Goal: Communication & Community: Answer question/provide support

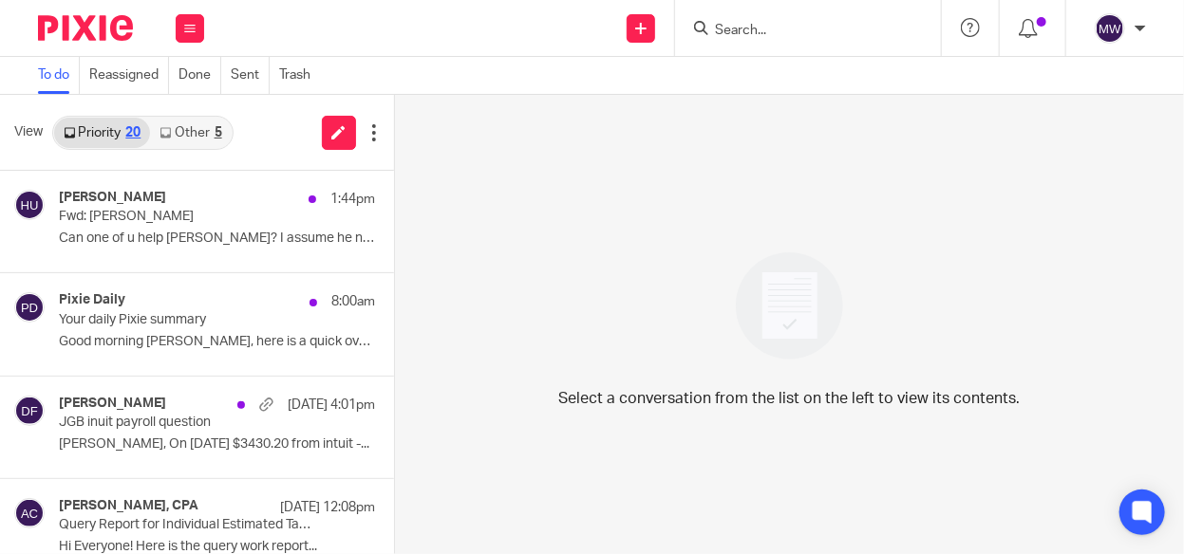
click at [207, 132] on link "Other 5" at bounding box center [190, 133] width 81 height 30
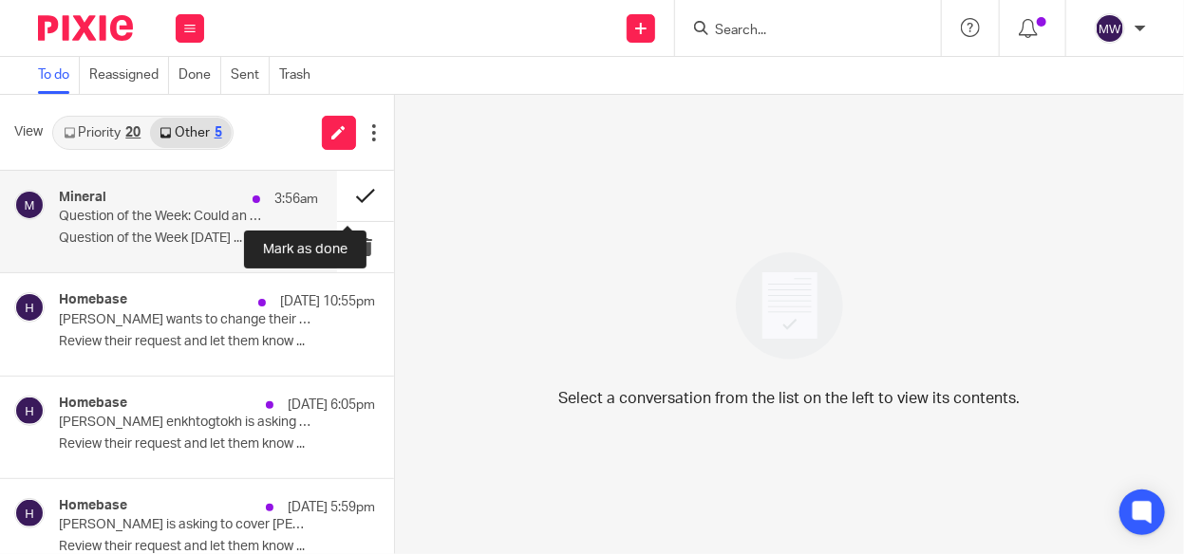
click at [345, 193] on button at bounding box center [365, 196] width 57 height 50
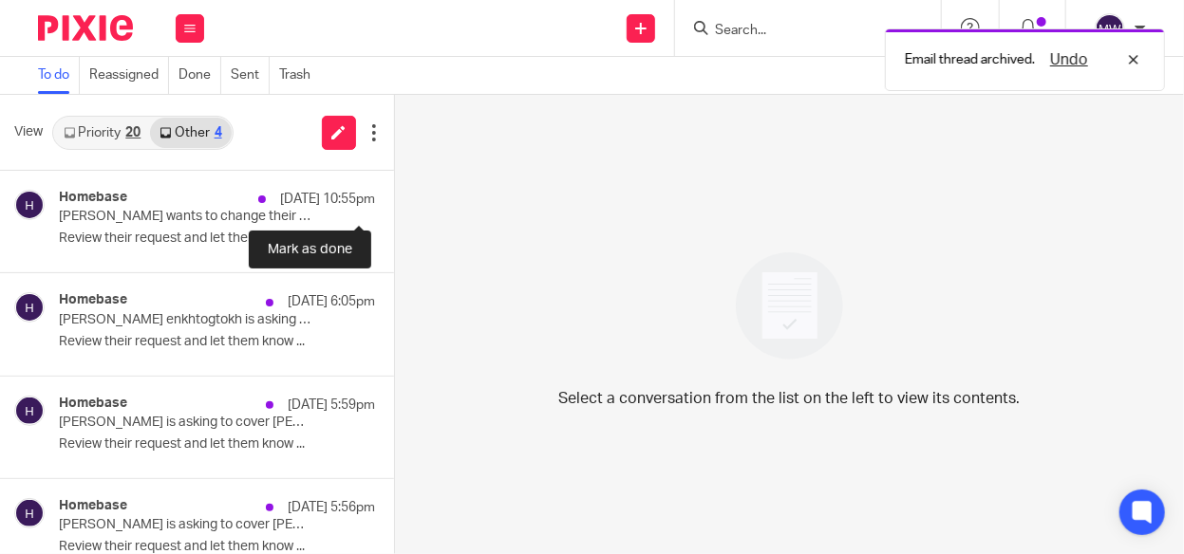
click at [394, 193] on button at bounding box center [401, 196] width 15 height 50
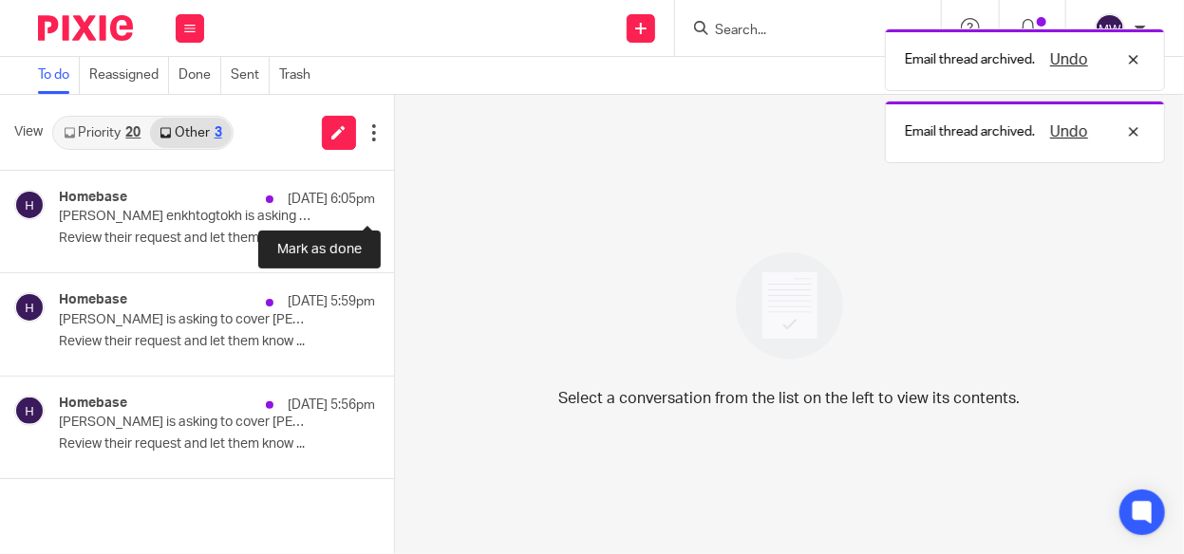
click at [394, 193] on button at bounding box center [401, 196] width 15 height 50
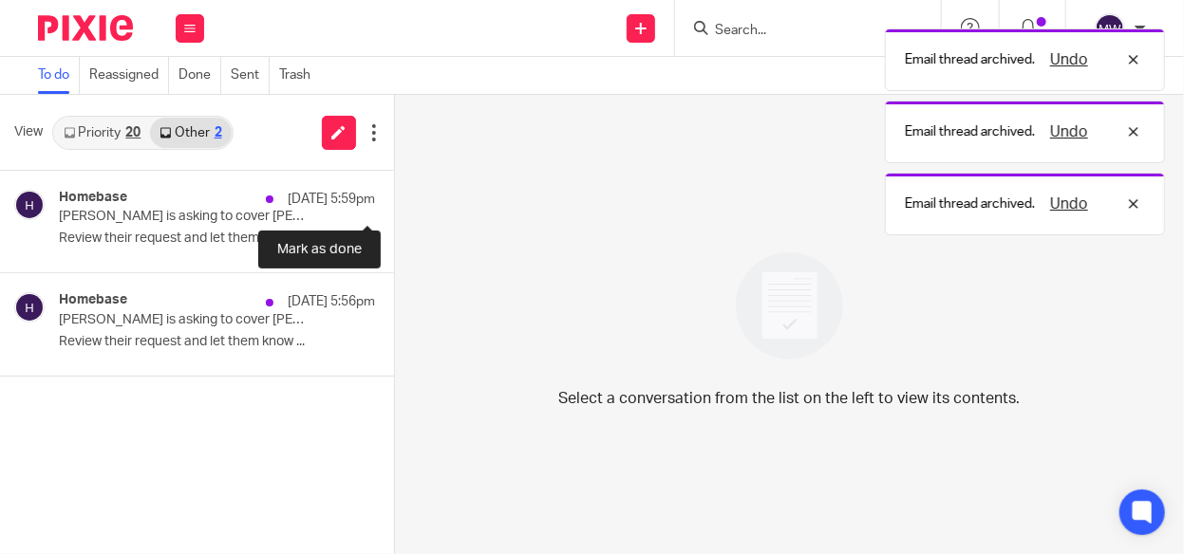
click at [394, 193] on button at bounding box center [401, 196] width 15 height 50
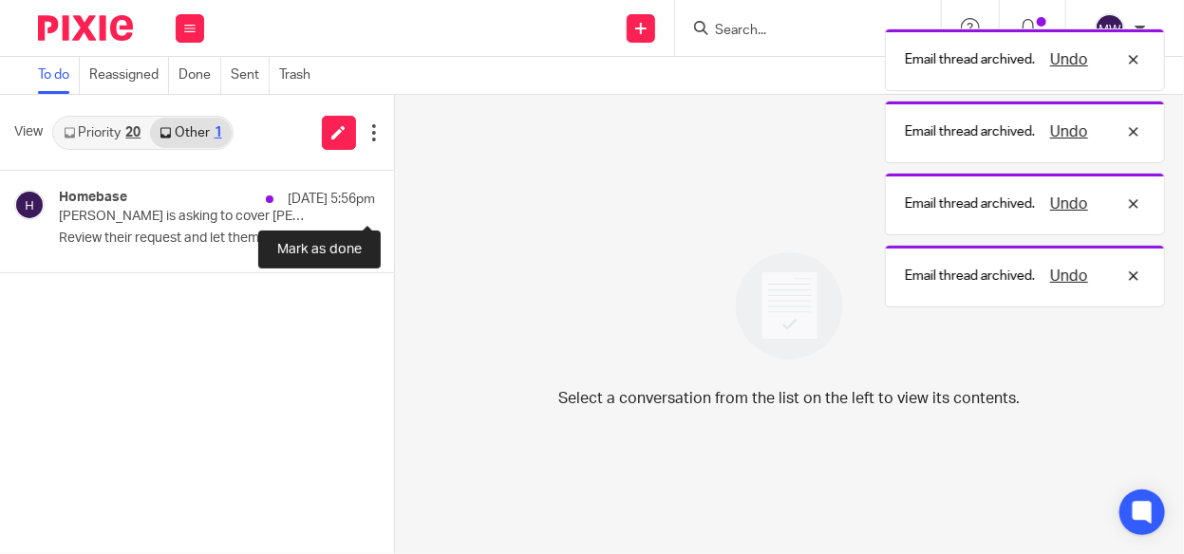
click at [394, 193] on button at bounding box center [401, 196] width 15 height 50
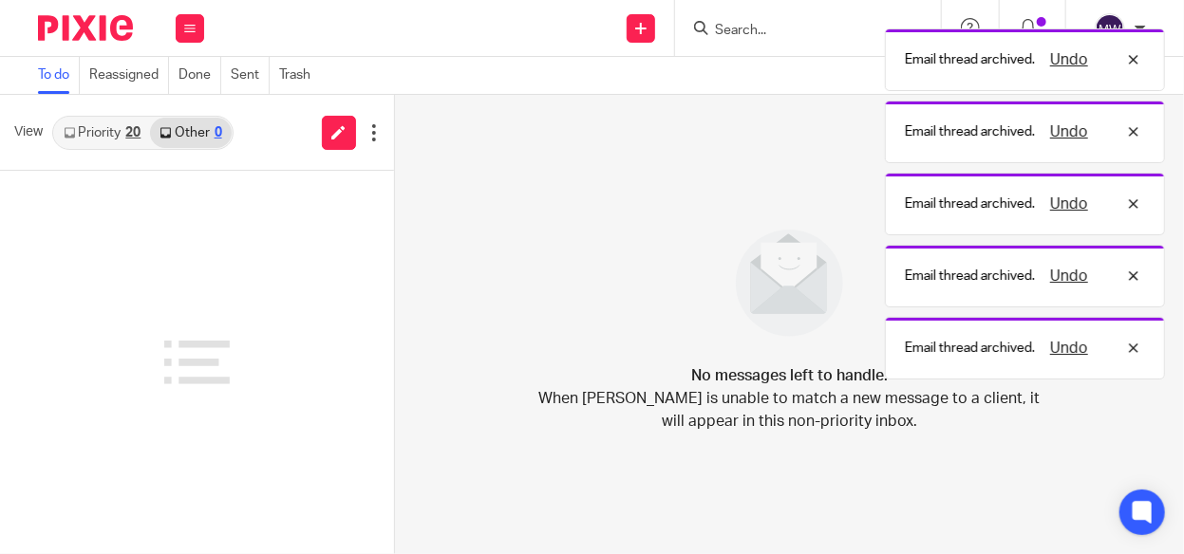
click at [130, 135] on div "20" at bounding box center [132, 132] width 15 height 13
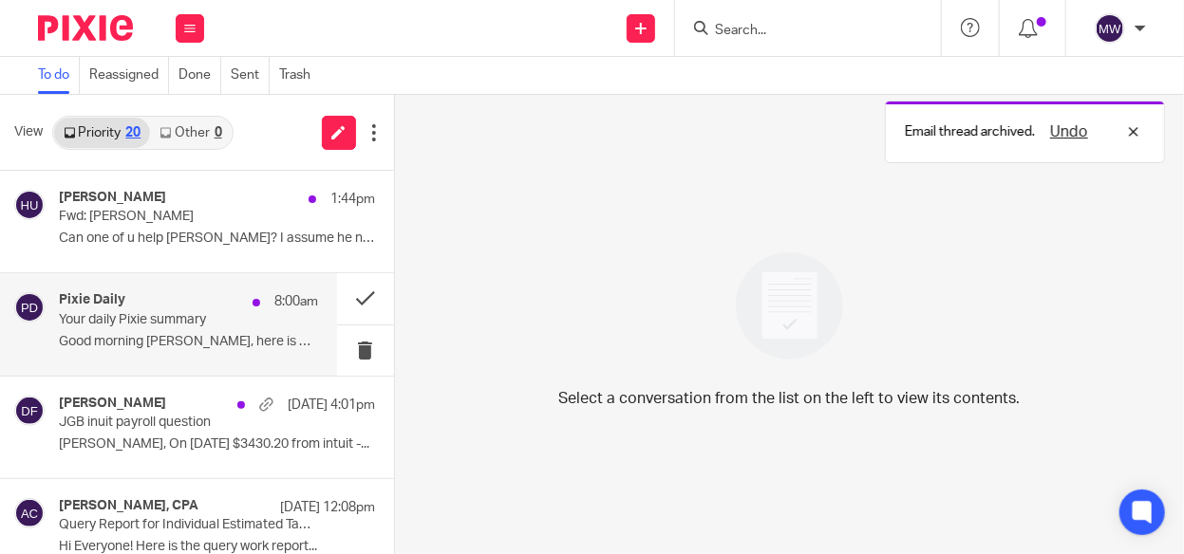
click at [213, 326] on p "Your daily Pixie summary" at bounding box center [162, 320] width 207 height 16
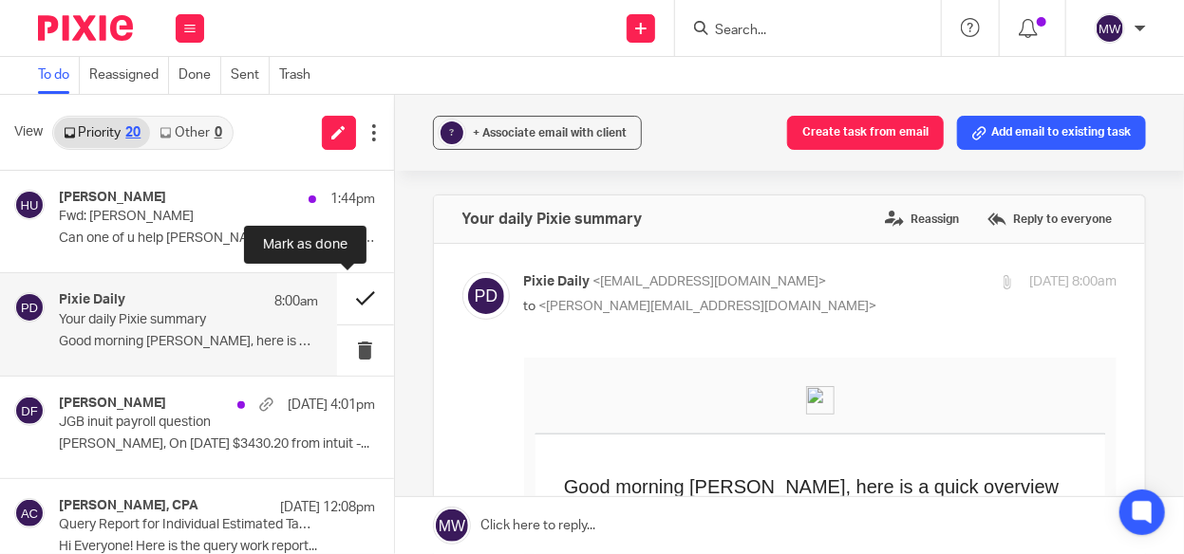
click at [339, 301] on button at bounding box center [365, 298] width 57 height 50
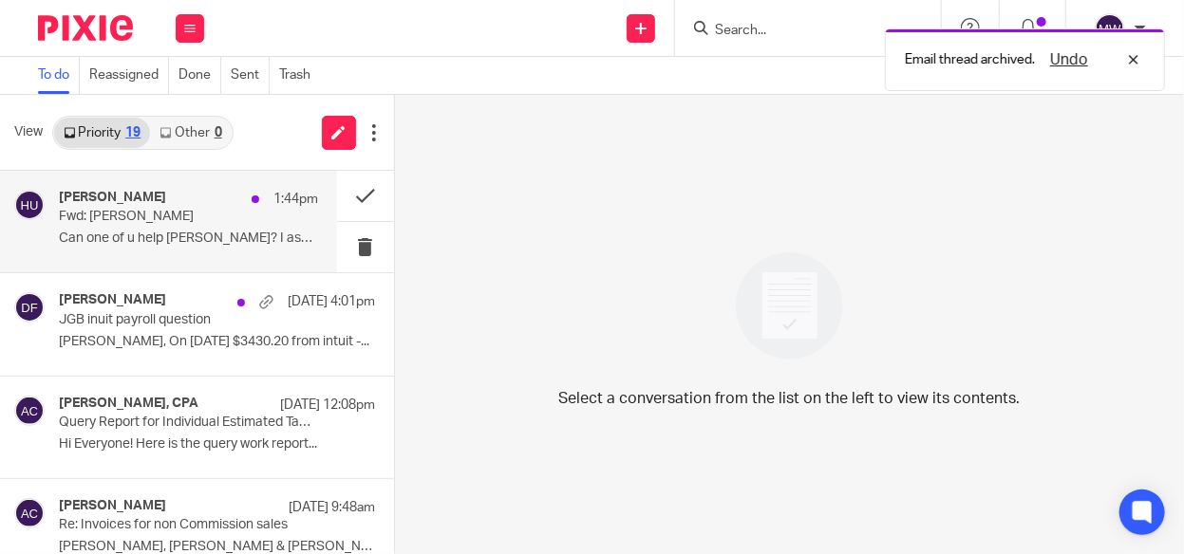
click at [141, 238] on p "Can one of u help [PERSON_NAME]? I assume he needs this..." at bounding box center [188, 239] width 259 height 16
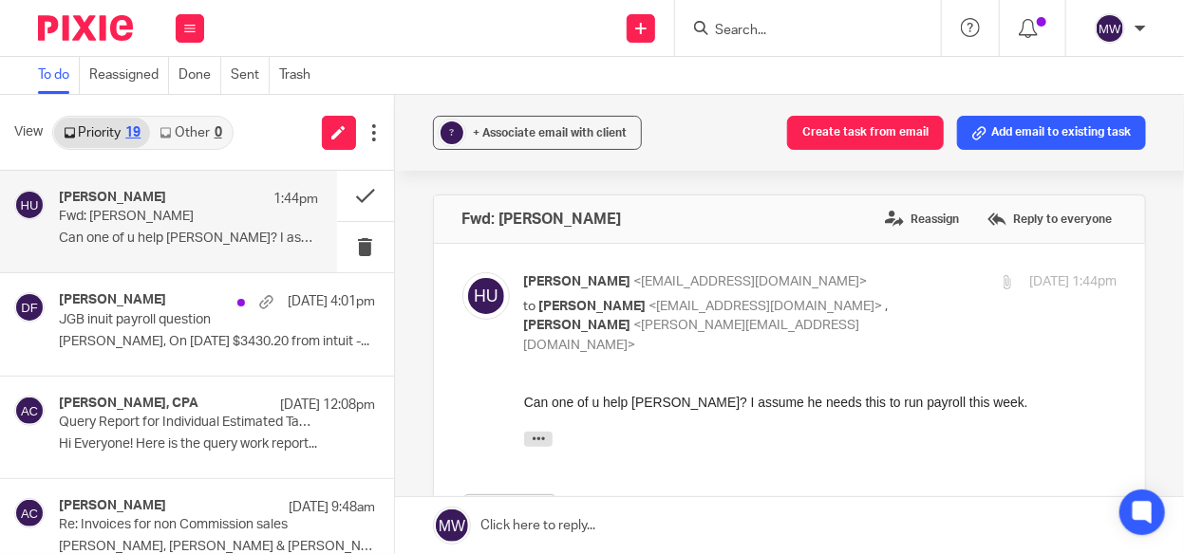
click at [529, 427] on div "Can one of u help aaron? I assume he needs this to run payroll this week. -----…" at bounding box center [819, 425] width 592 height 64
click at [531, 434] on icon "button" at bounding box center [538, 439] width 14 height 14
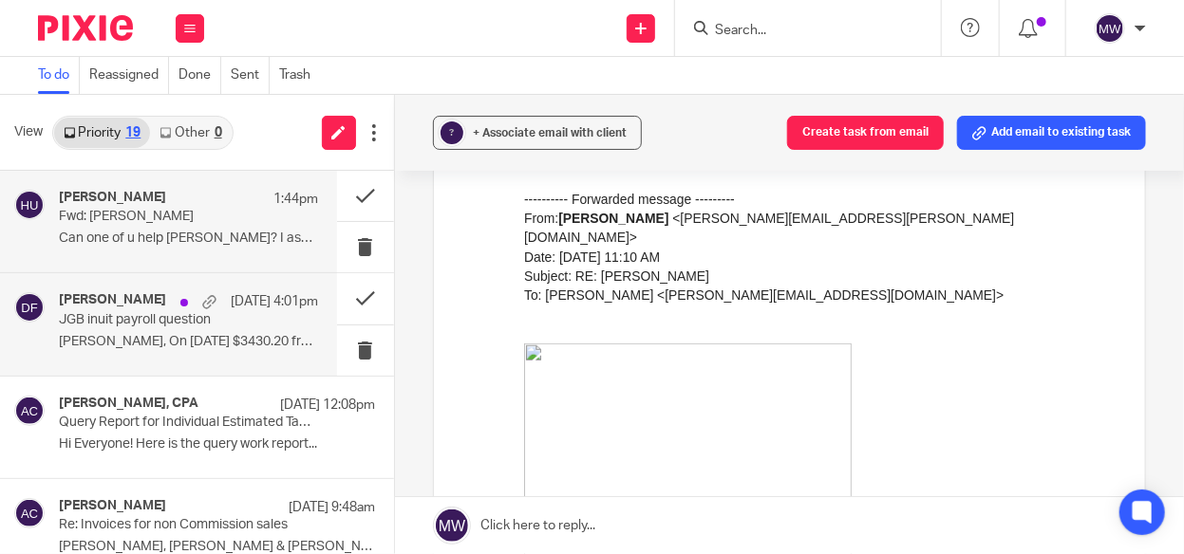
scroll to position [569, 0]
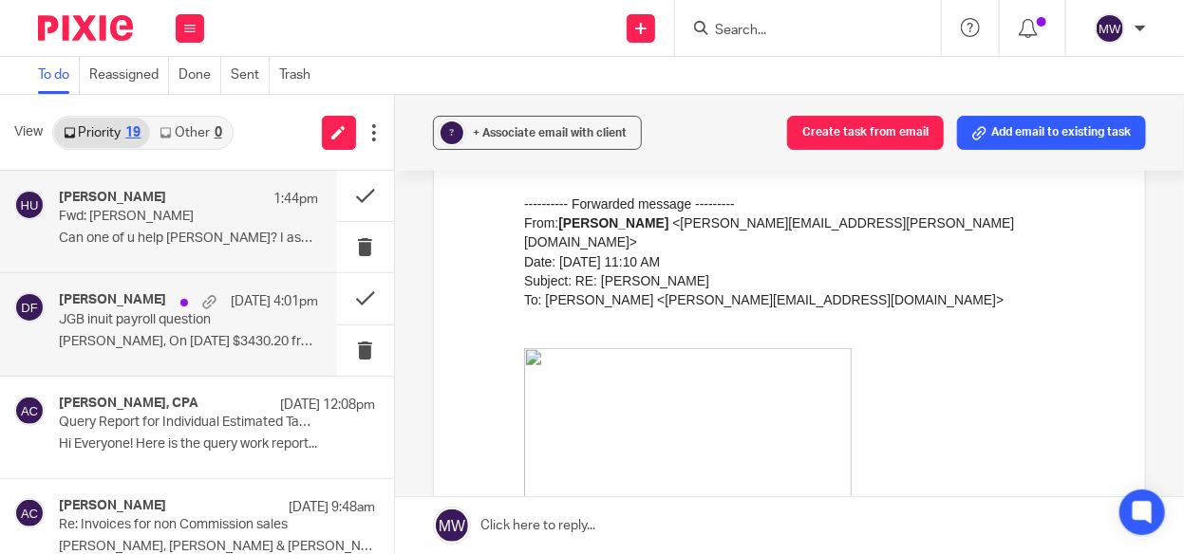
click at [256, 322] on div "Donna Ferguson Aug 19 4:01pm JGB inuit payroll question Melissa, On 7.29.25 $34…" at bounding box center [188, 324] width 259 height 64
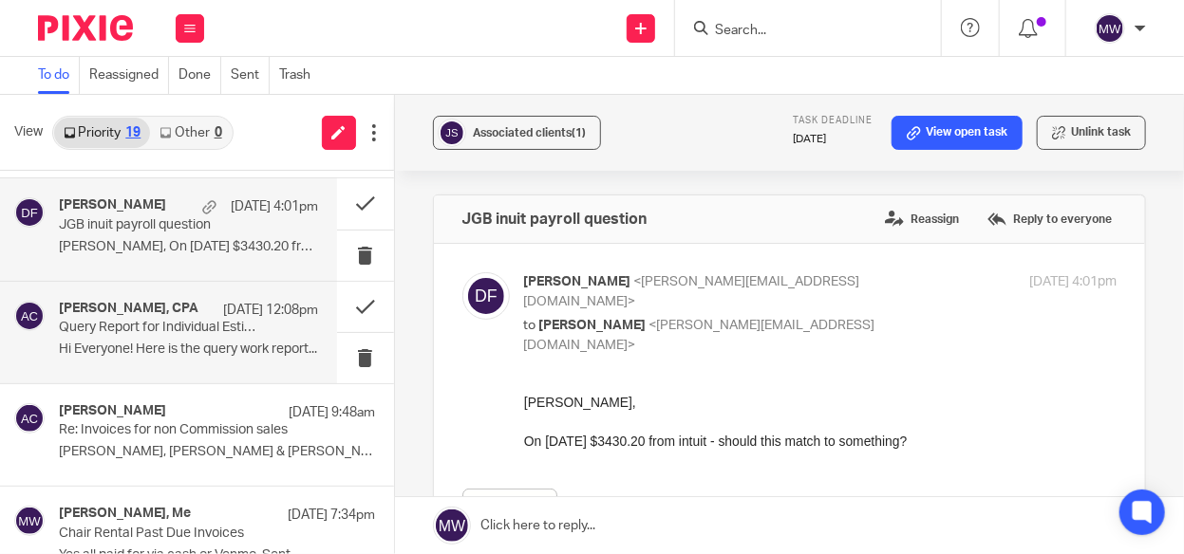
scroll to position [0, 0]
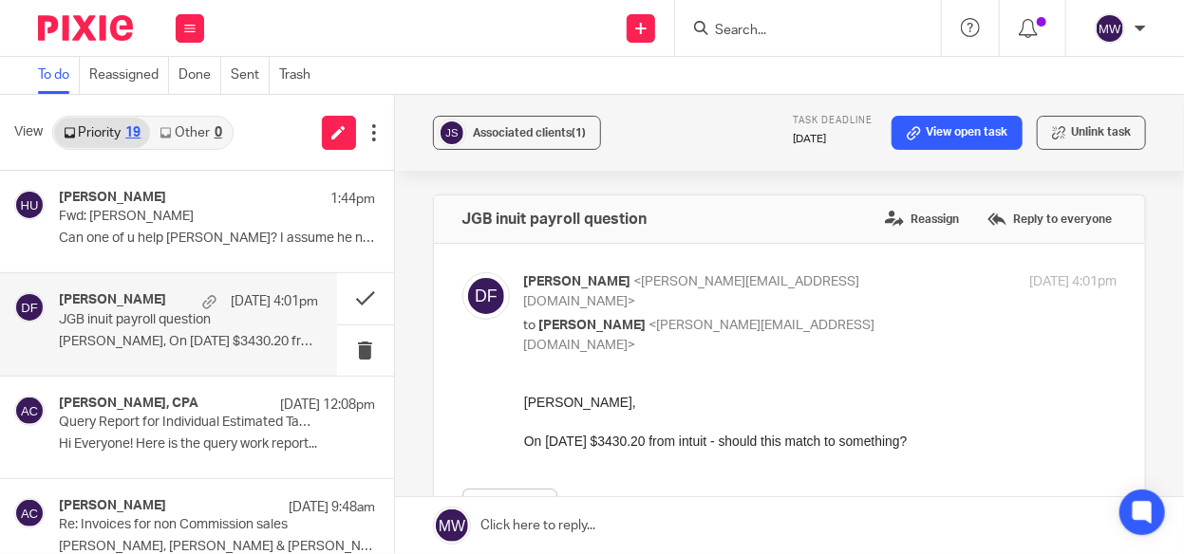
click at [186, 345] on p "Melissa, On 7.29.25 $3430.20 from intuit -..." at bounding box center [188, 342] width 259 height 16
click at [160, 329] on div "Donna Ferguson Aug 19 4:01pm JGB inuit payroll question Melissa, On 7.29.25 $34…" at bounding box center [188, 324] width 259 height 64
click at [1015, 212] on label "Reply to everyone" at bounding box center [1049, 219] width 134 height 28
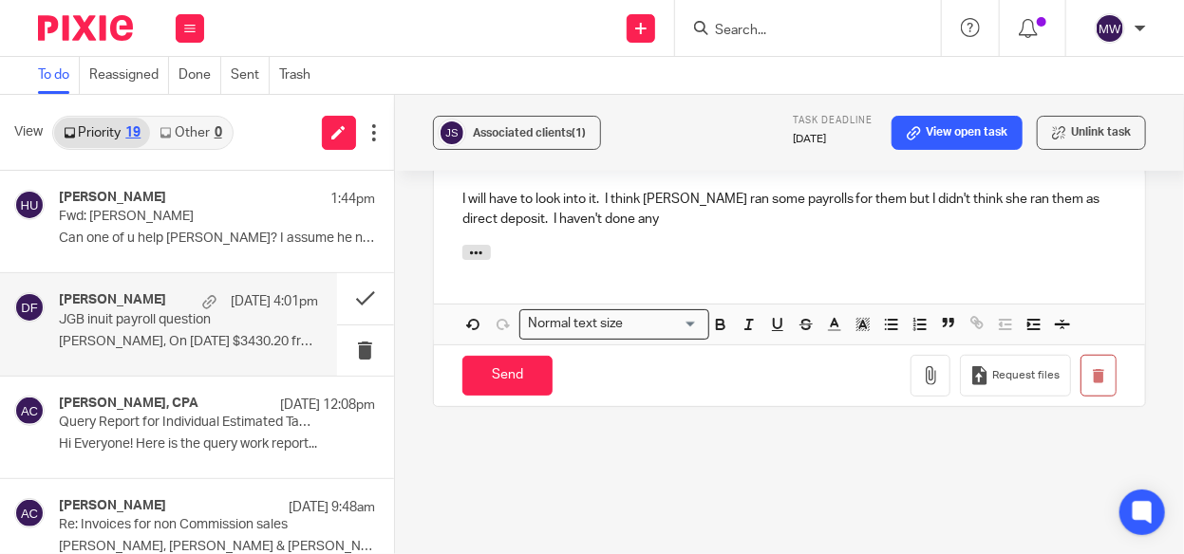
drag, startPoint x: 504, startPoint y: 197, endPoint x: 614, endPoint y: 198, distance: 110.1
click at [506, 195] on p "I will have to look into it. I think Amy ran some payrolls for them but I didn'…" at bounding box center [789, 209] width 654 height 39
click at [898, 197] on p "I will have to look into it. I think Amy ran some payrolls for them but I didn'…" at bounding box center [789, 209] width 654 height 39
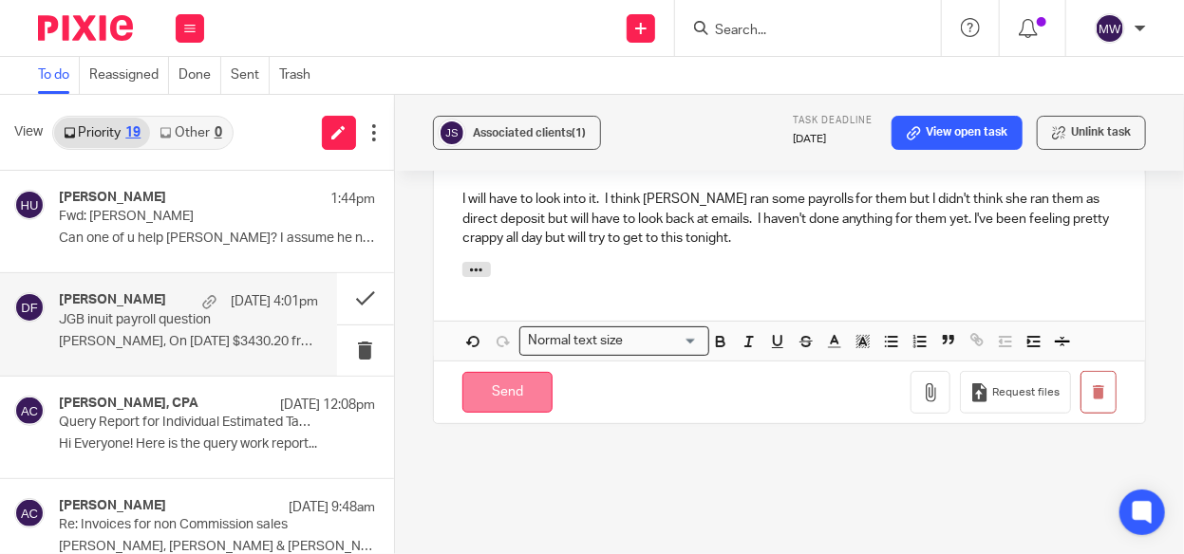
click at [513, 372] on input "Send" at bounding box center [507, 392] width 90 height 41
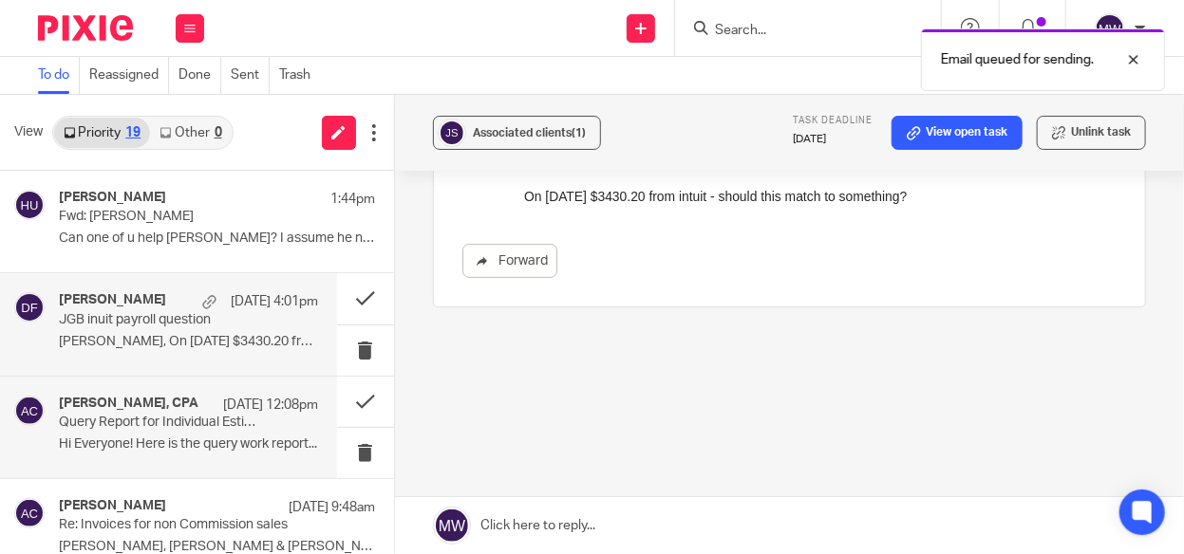
scroll to position [224, 0]
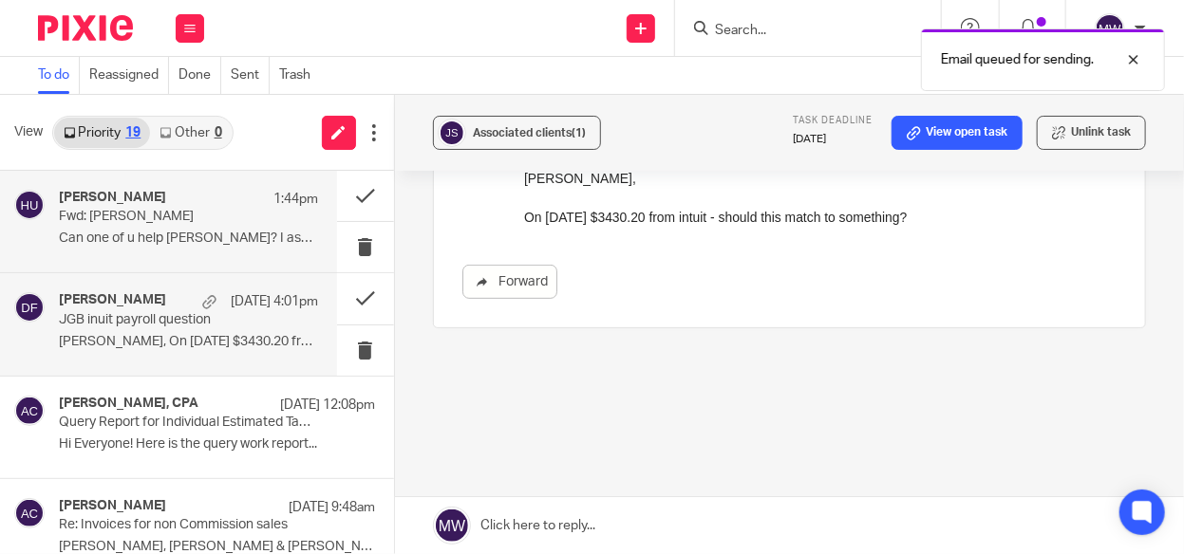
click at [185, 237] on p "Can one of u help aaron? I assume he needs this..." at bounding box center [188, 239] width 259 height 16
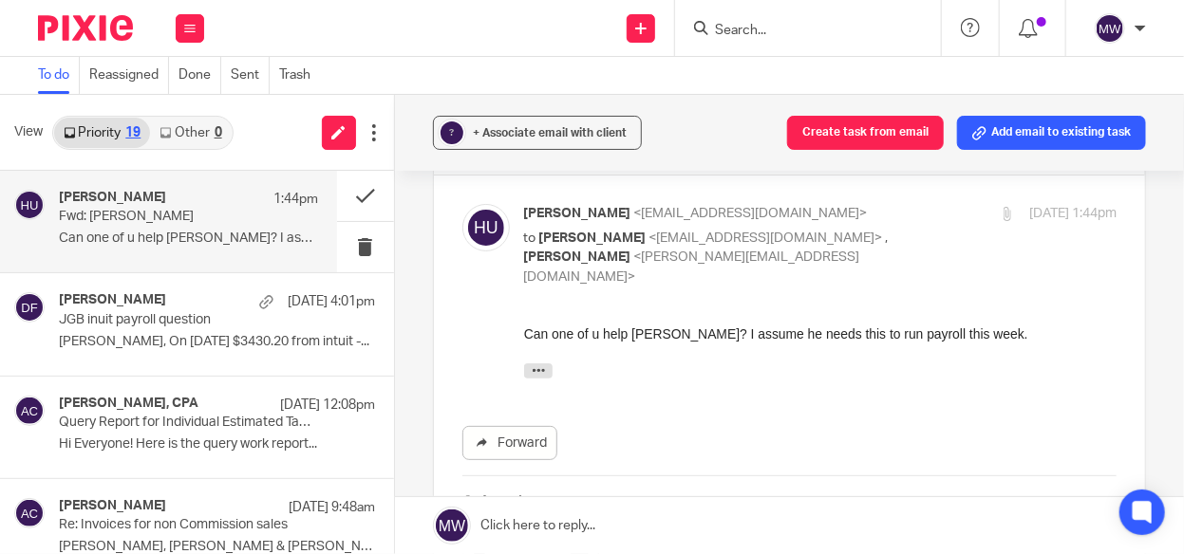
scroll to position [95, 0]
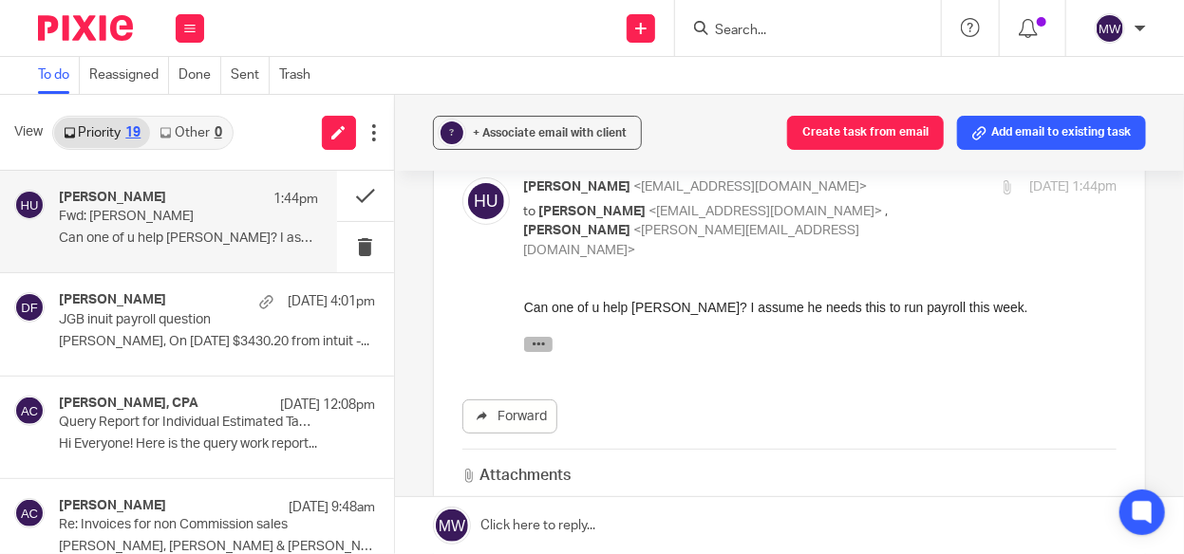
click at [542, 344] on icon "button" at bounding box center [538, 344] width 14 height 14
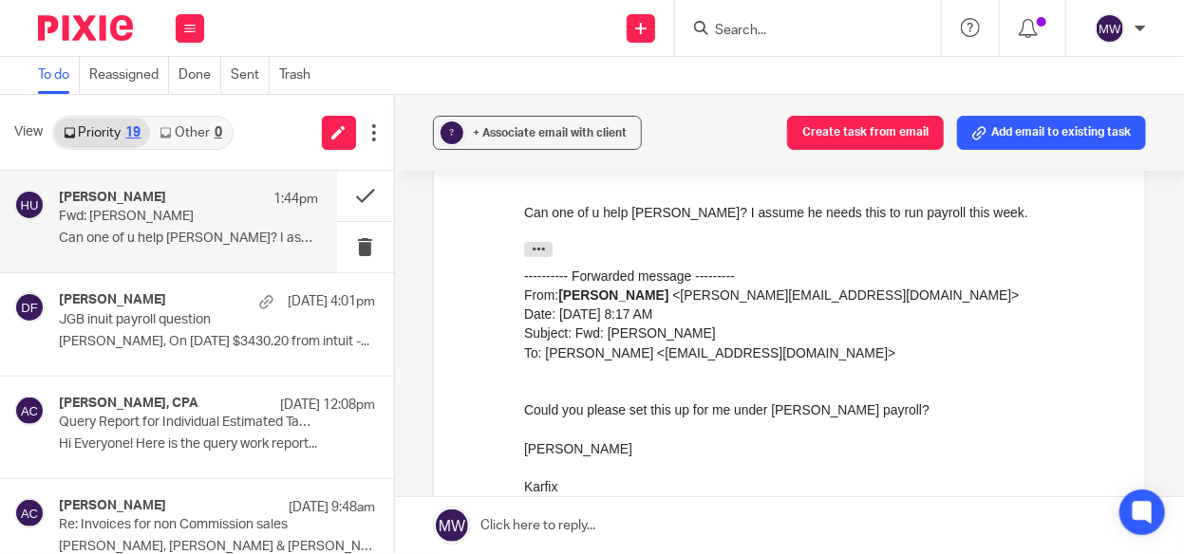
scroll to position [0, 0]
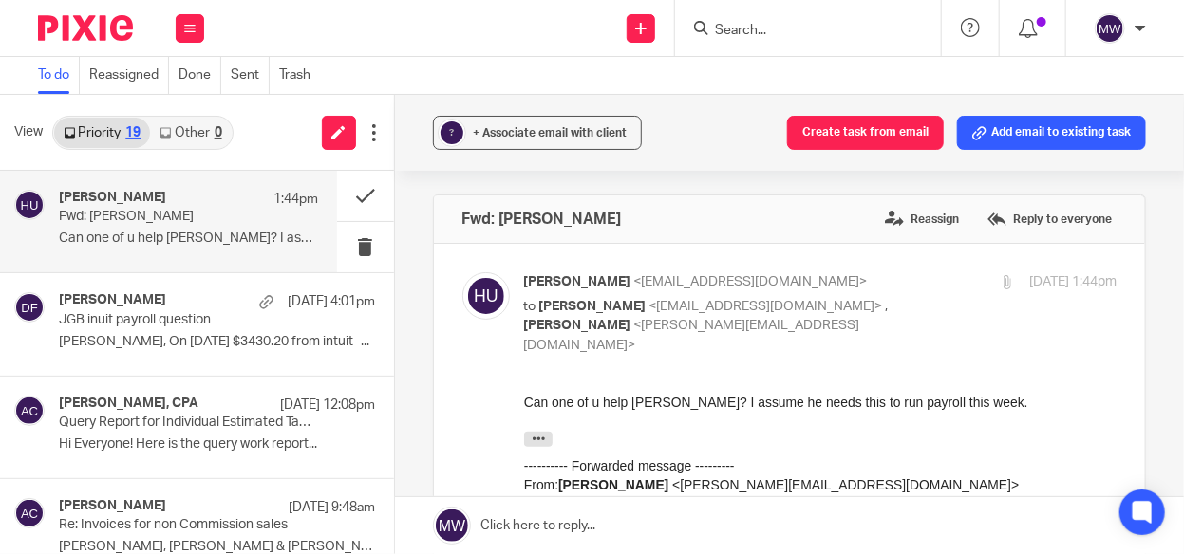
click at [239, 220] on p "Fwd: Tim Smith" at bounding box center [162, 217] width 207 height 16
click at [995, 220] on label "Reply to everyone" at bounding box center [1049, 219] width 134 height 28
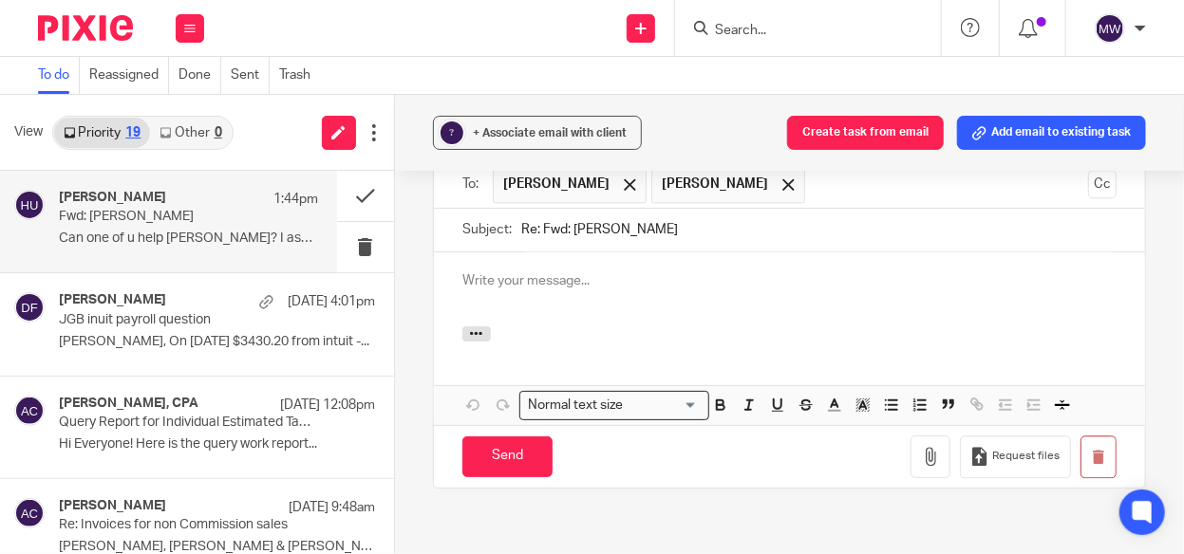
scroll to position [1635, 0]
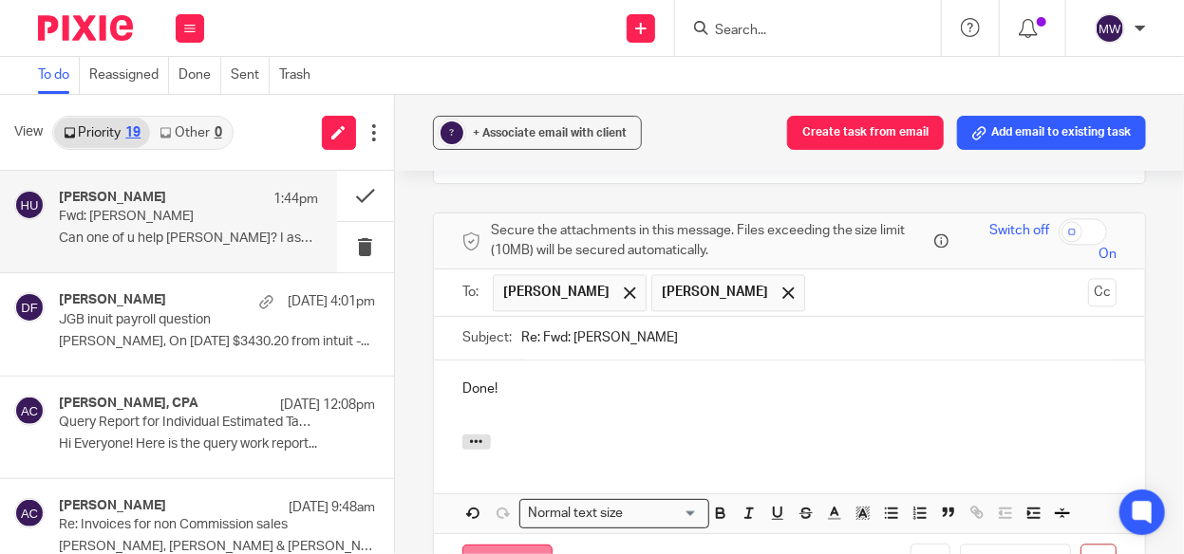
click at [492, 545] on input "Send" at bounding box center [507, 565] width 90 height 41
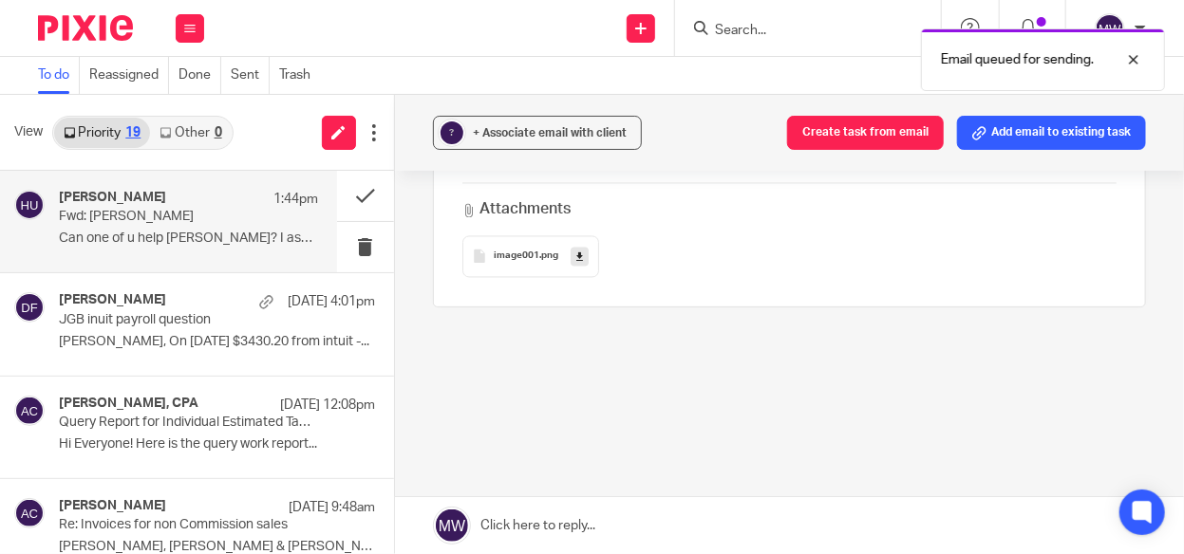
scroll to position [1490, 0]
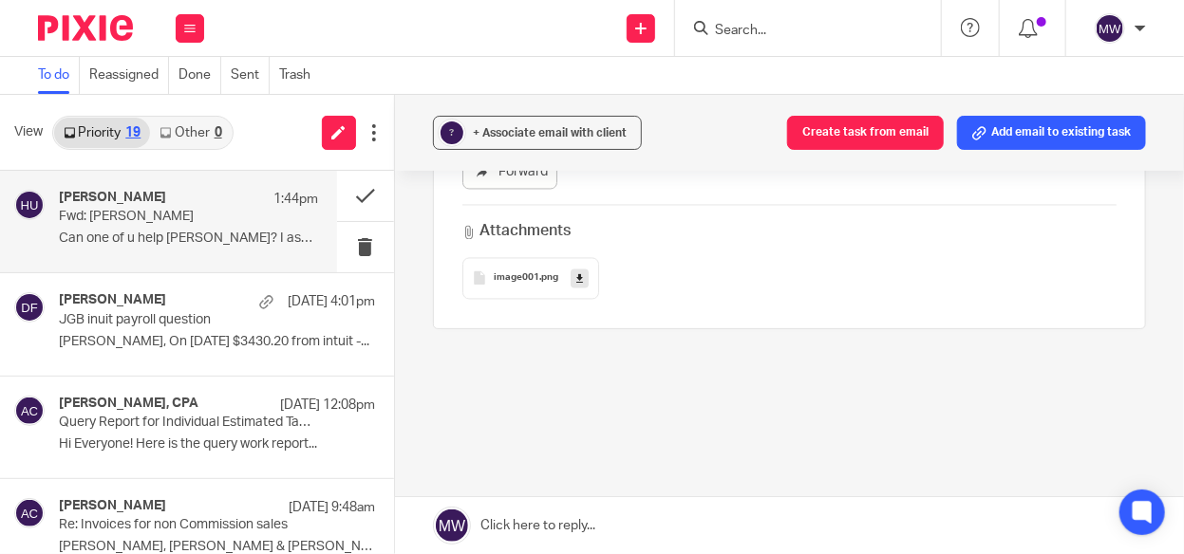
click at [273, 214] on div "Holly Utting 1:44pm Fwd: Tim Smith Can one of u help aaron? I assume he needs t…" at bounding box center [188, 222] width 259 height 64
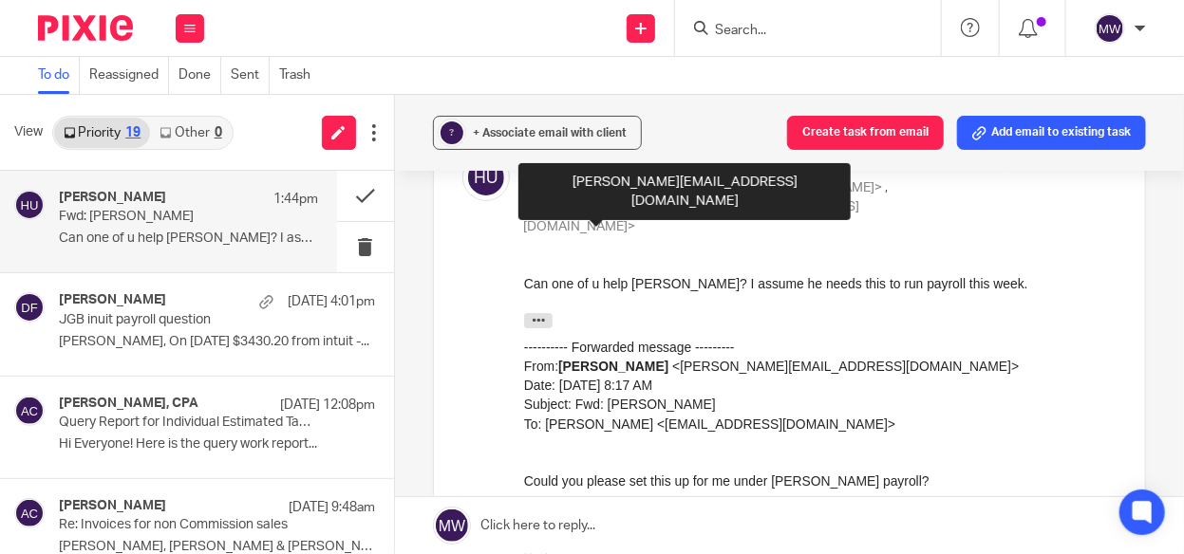
scroll to position [95, 0]
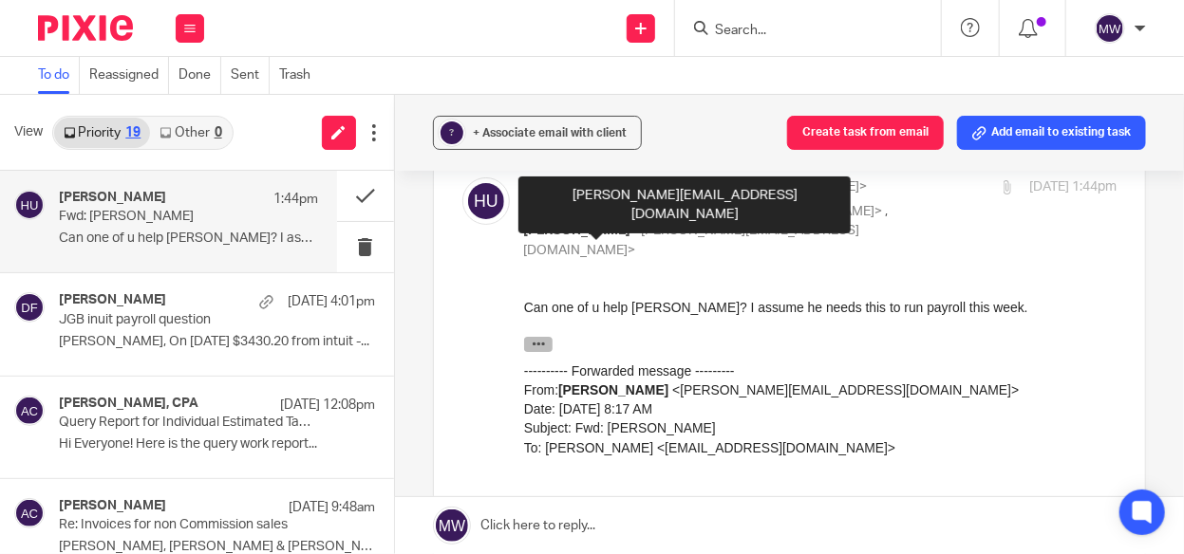
click at [535, 340] on icon "button" at bounding box center [538, 344] width 14 height 14
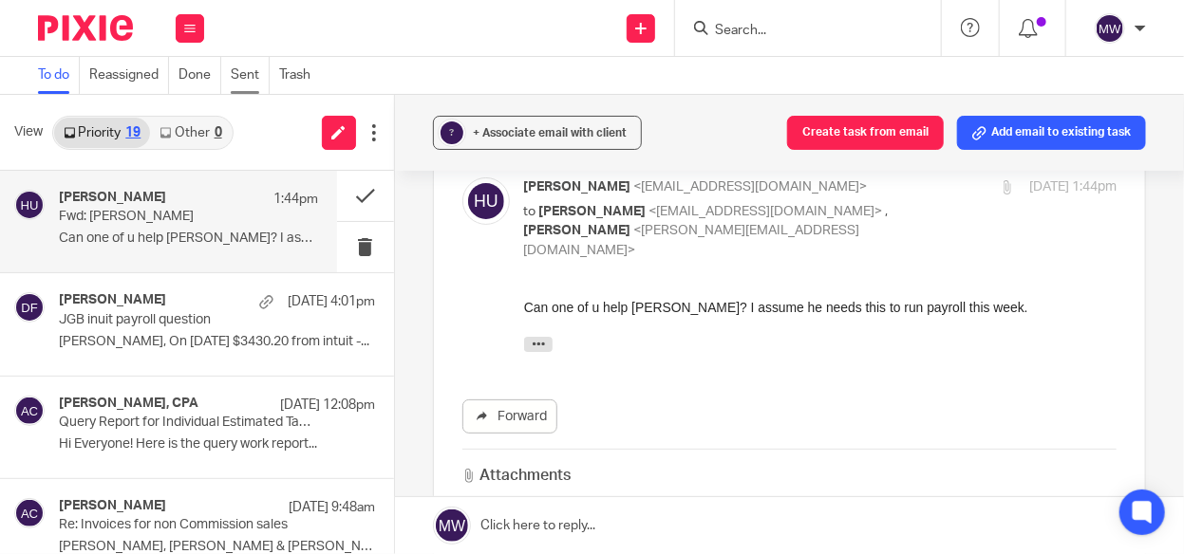
click at [256, 75] on link "Sent" at bounding box center [250, 75] width 39 height 37
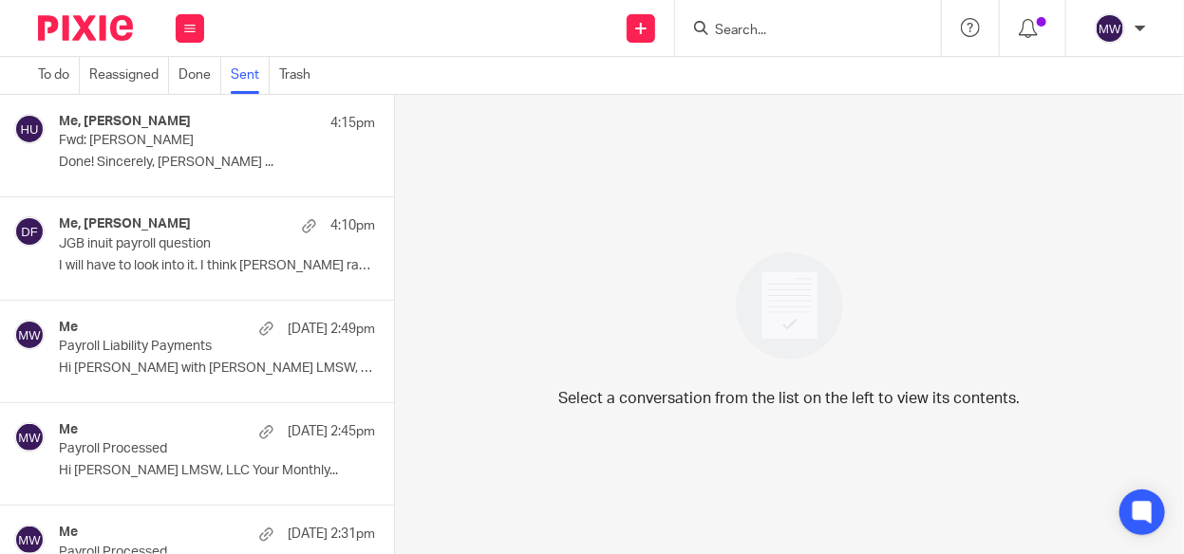
click at [131, 147] on p "Fwd: [PERSON_NAME]" at bounding box center [185, 141] width 252 height 16
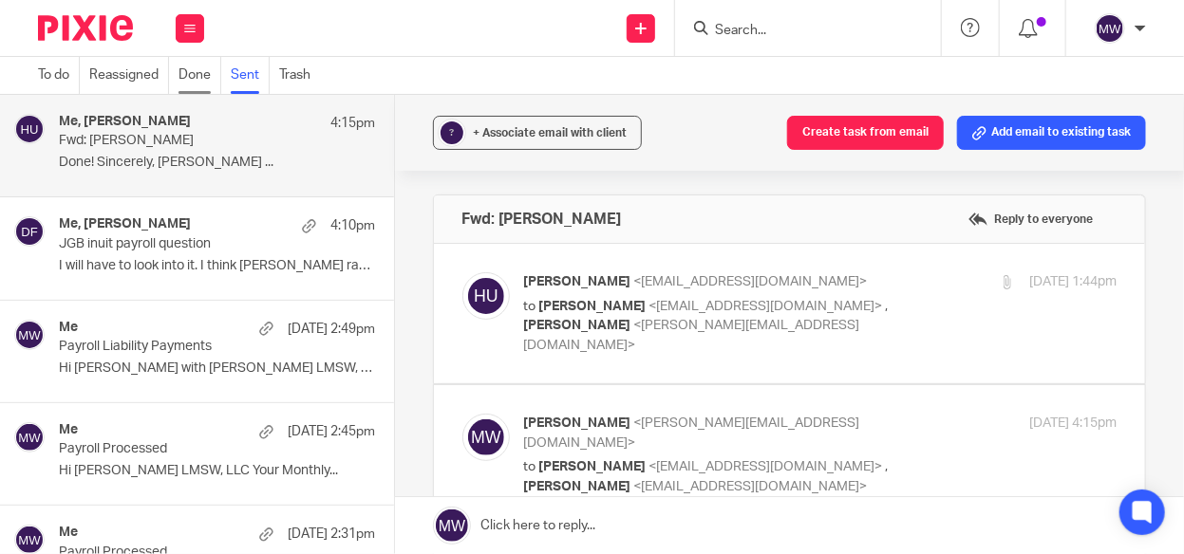
click at [193, 77] on link "Done" at bounding box center [199, 75] width 43 height 37
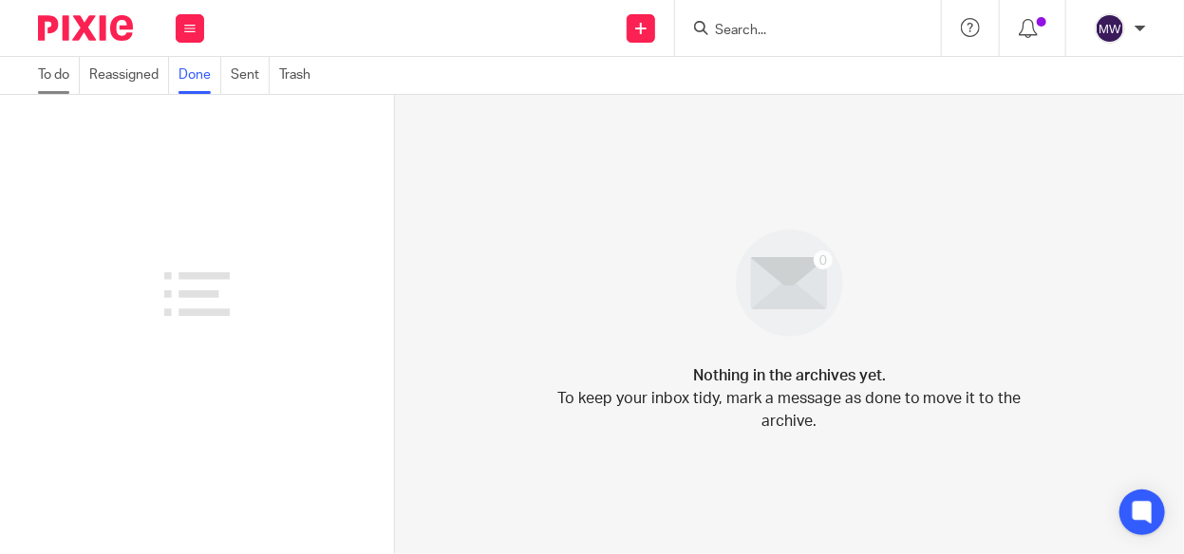
click at [56, 73] on link "To do" at bounding box center [59, 75] width 42 height 37
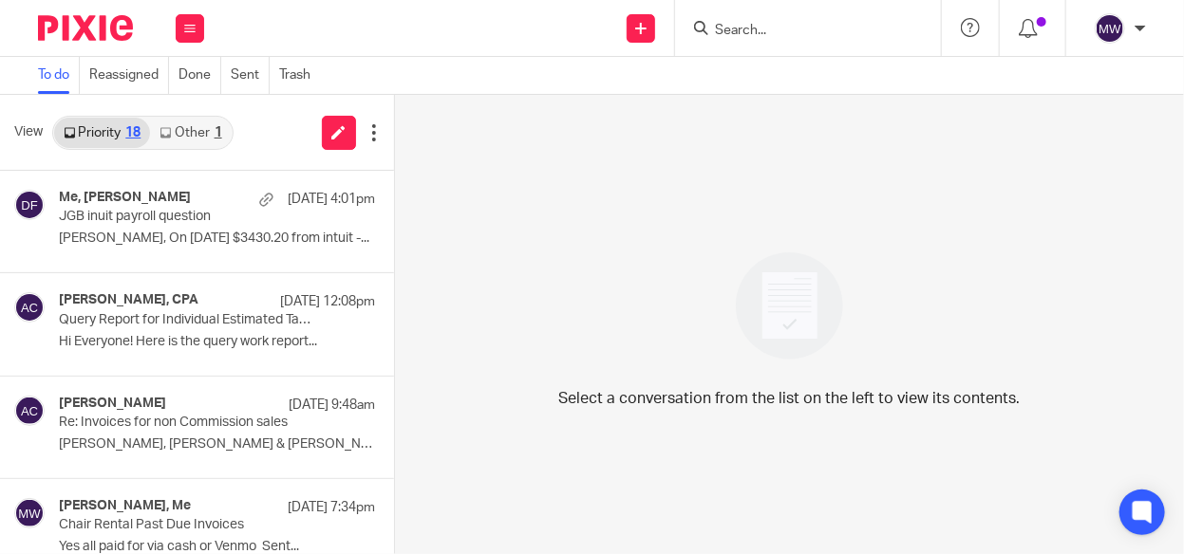
click at [191, 130] on link "Other 1" at bounding box center [190, 133] width 81 height 30
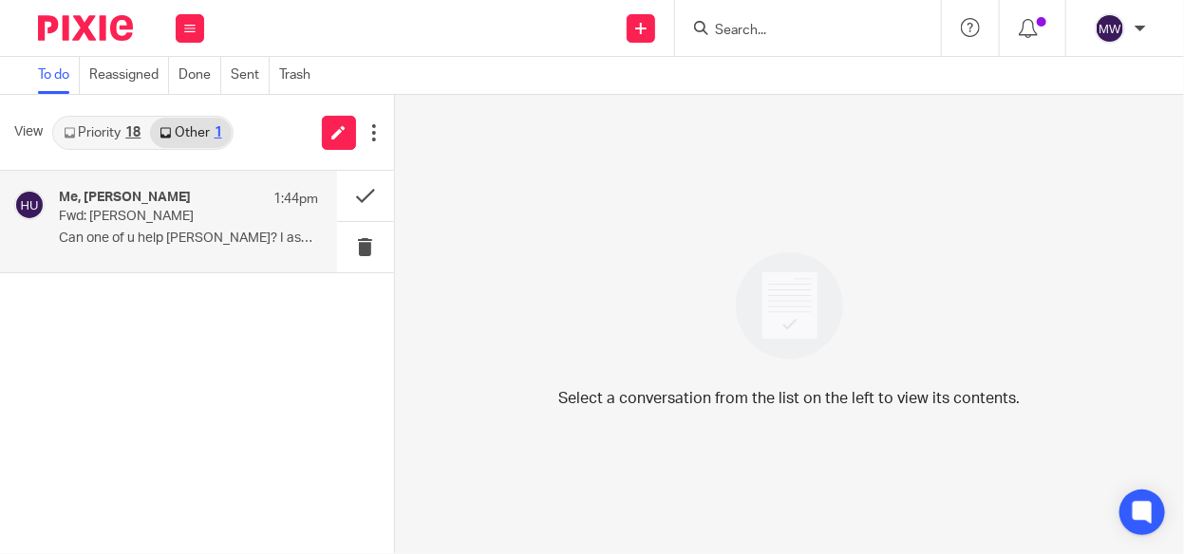
click at [159, 222] on p "Fwd: Tim Smith" at bounding box center [162, 217] width 207 height 16
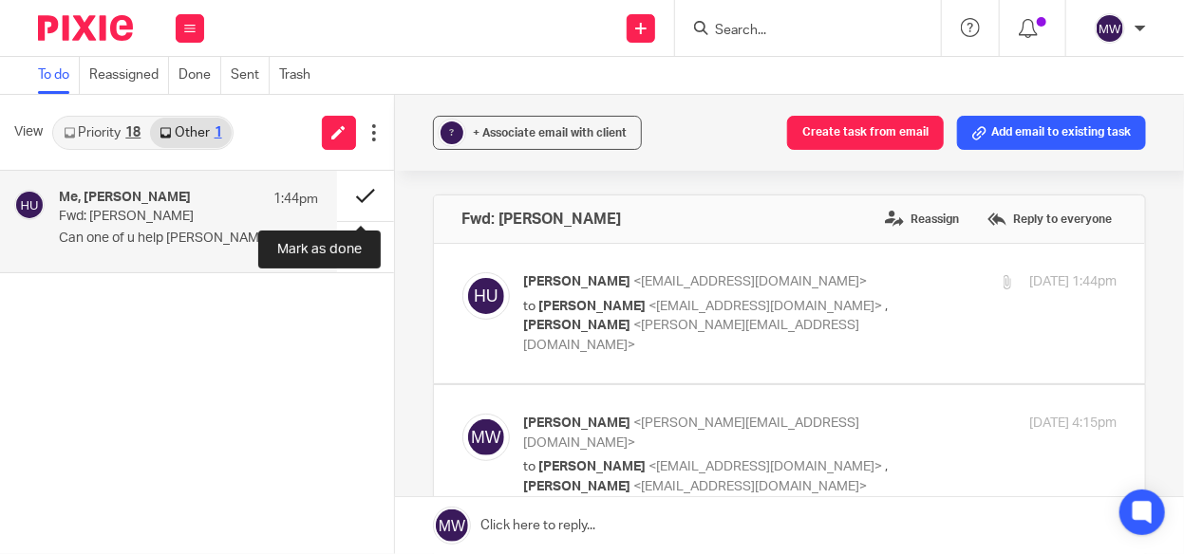
click at [360, 190] on button at bounding box center [365, 196] width 57 height 50
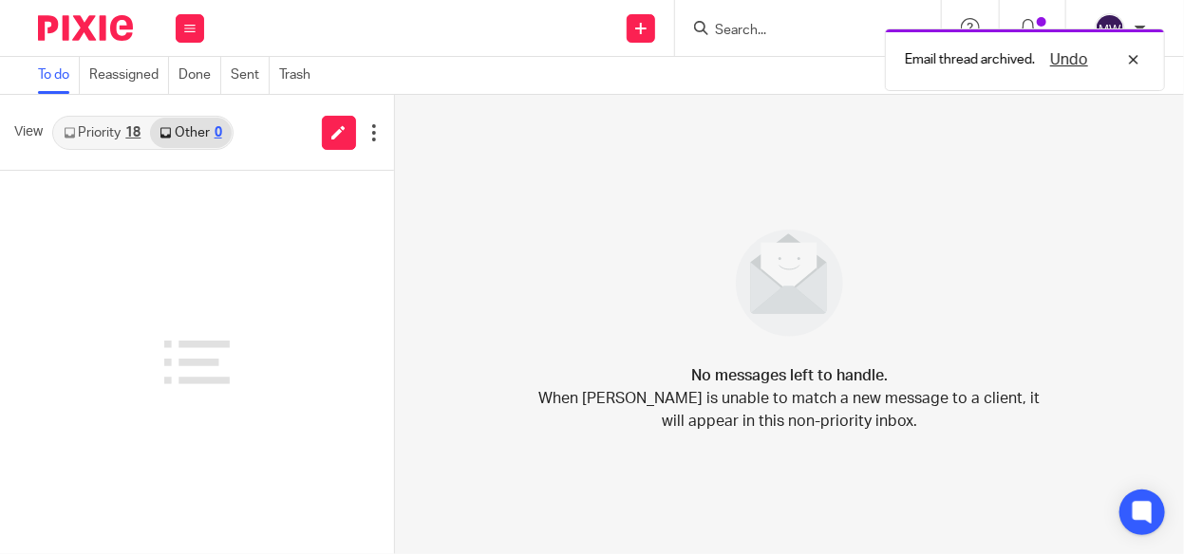
click at [133, 138] on div "18" at bounding box center [132, 132] width 15 height 13
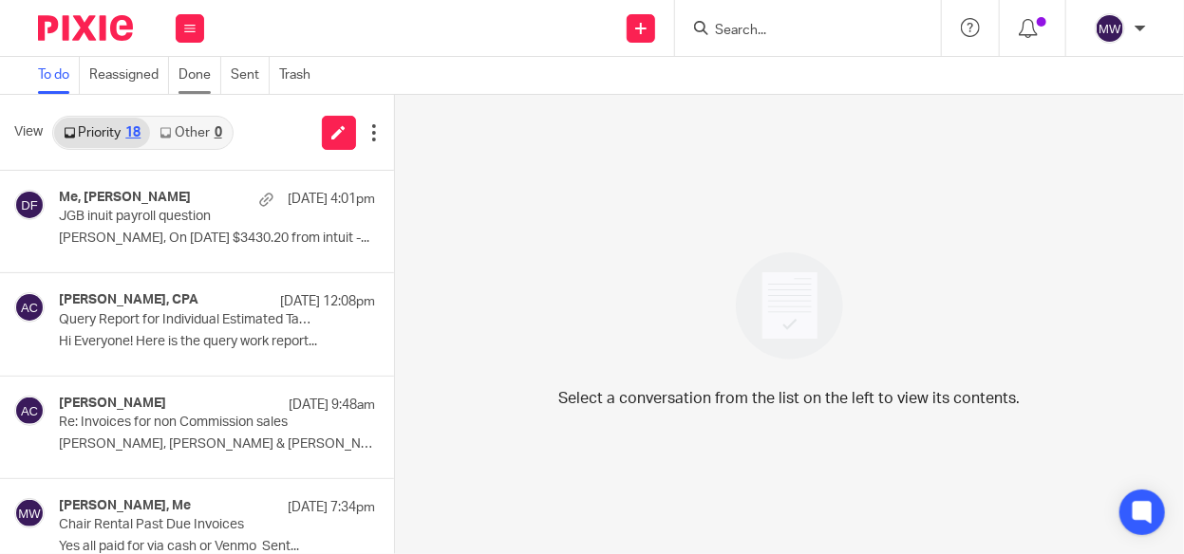
click at [196, 70] on link "Done" at bounding box center [199, 75] width 43 height 37
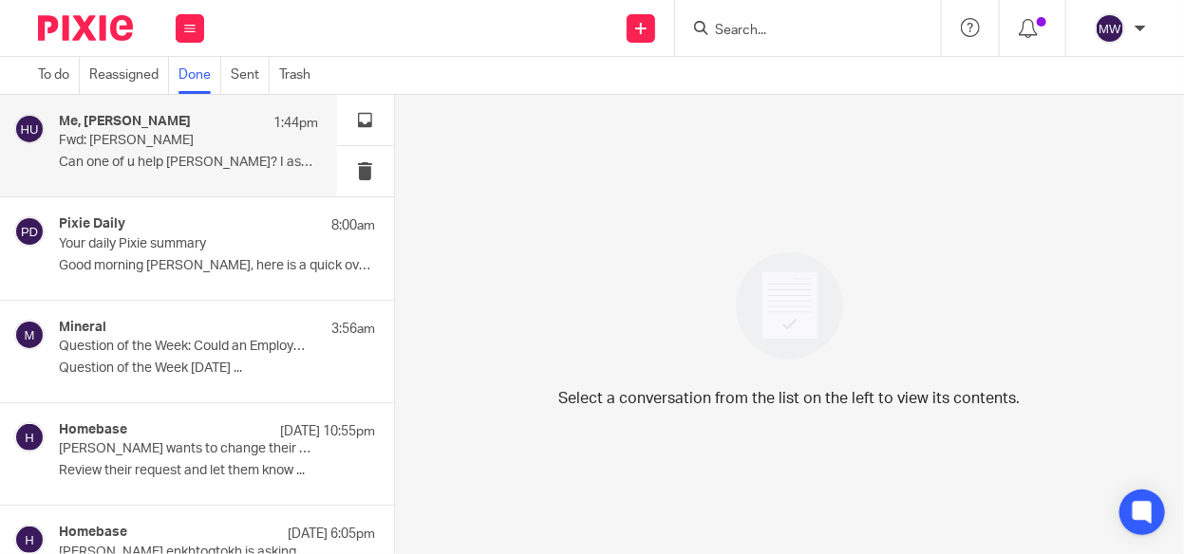
click at [163, 167] on p "Can one of u help [PERSON_NAME]? I assume he needs this..." at bounding box center [188, 163] width 259 height 16
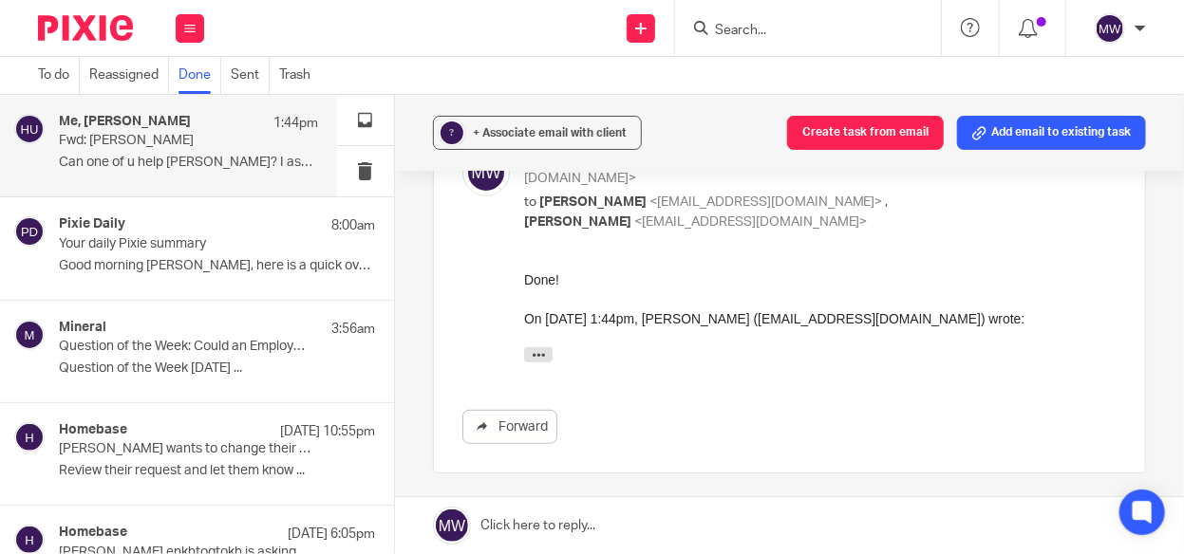
scroll to position [199, 0]
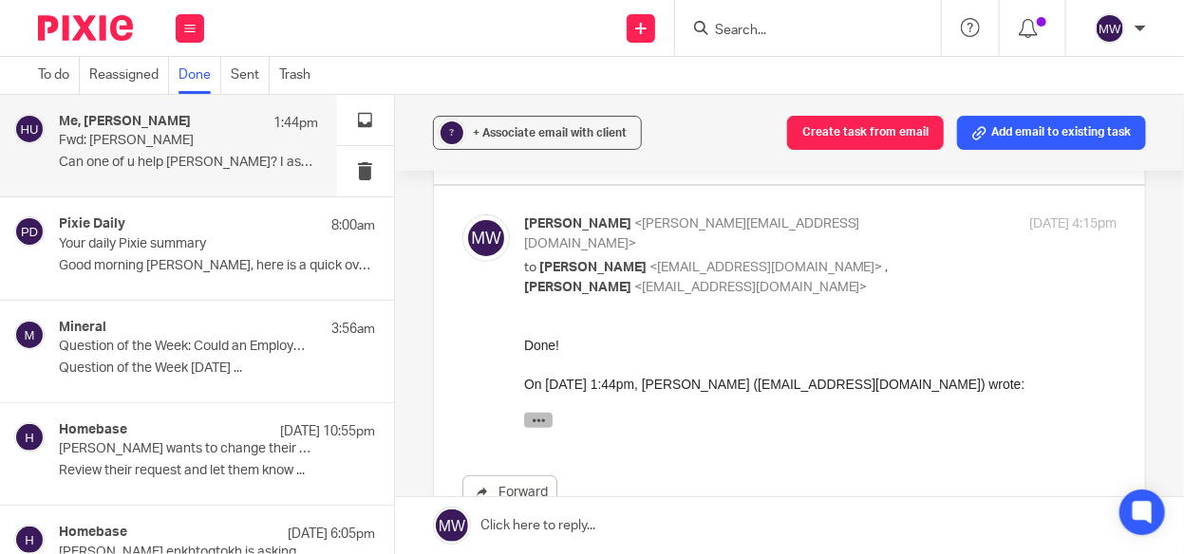
click at [529, 419] on button "button" at bounding box center [537, 419] width 28 height 15
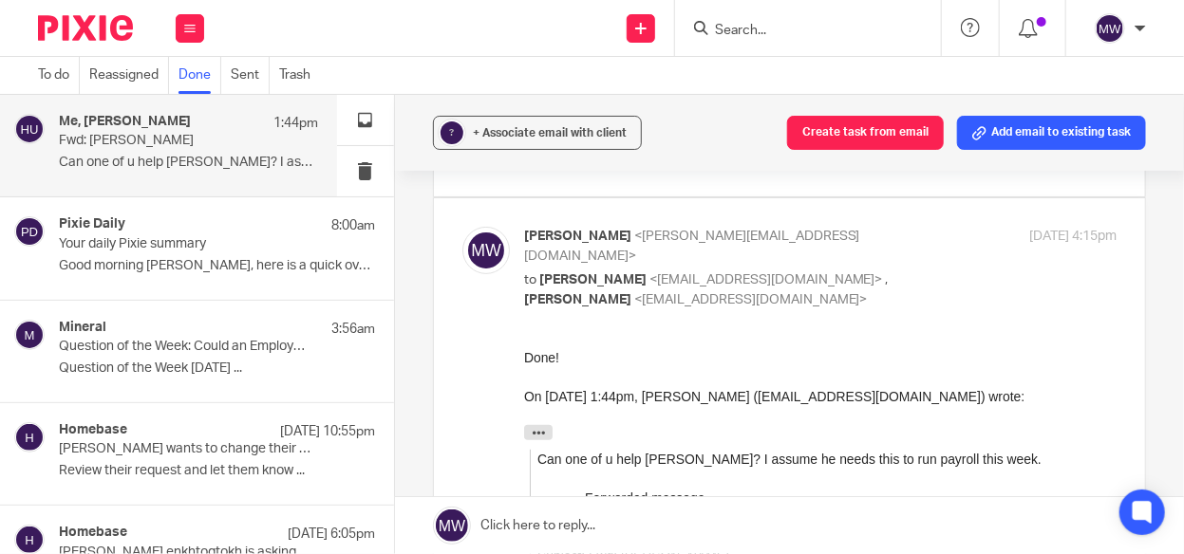
scroll to position [294, 0]
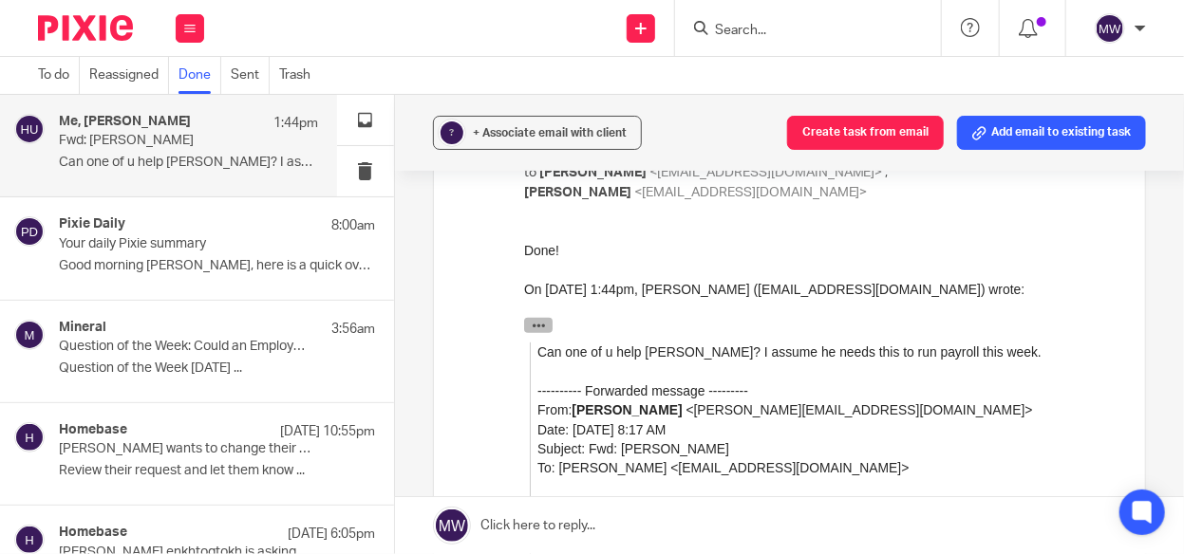
click at [539, 319] on icon "button" at bounding box center [538, 325] width 14 height 14
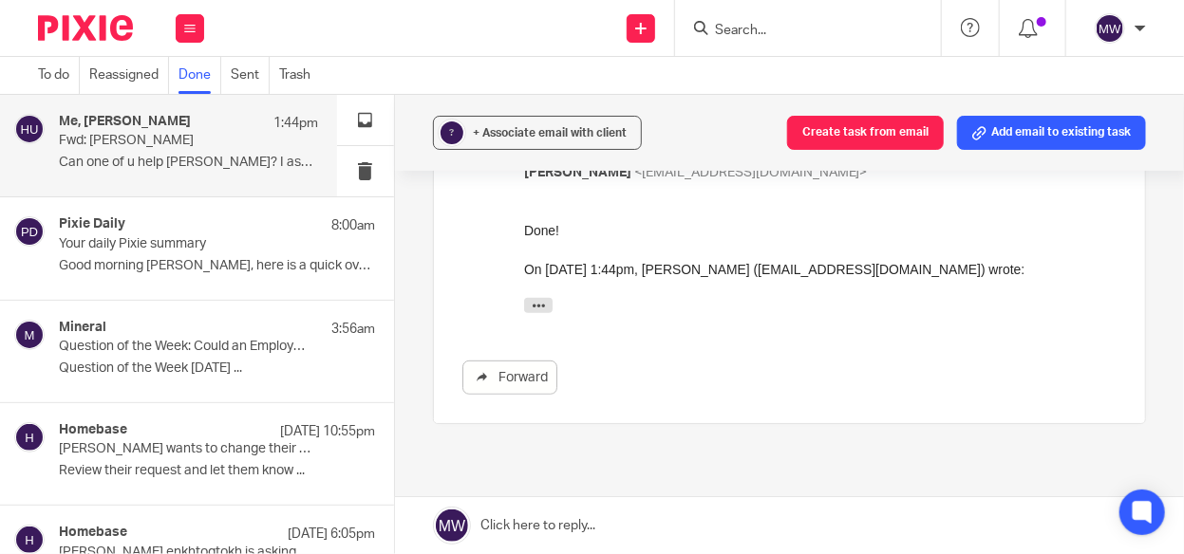
scroll to position [199, 0]
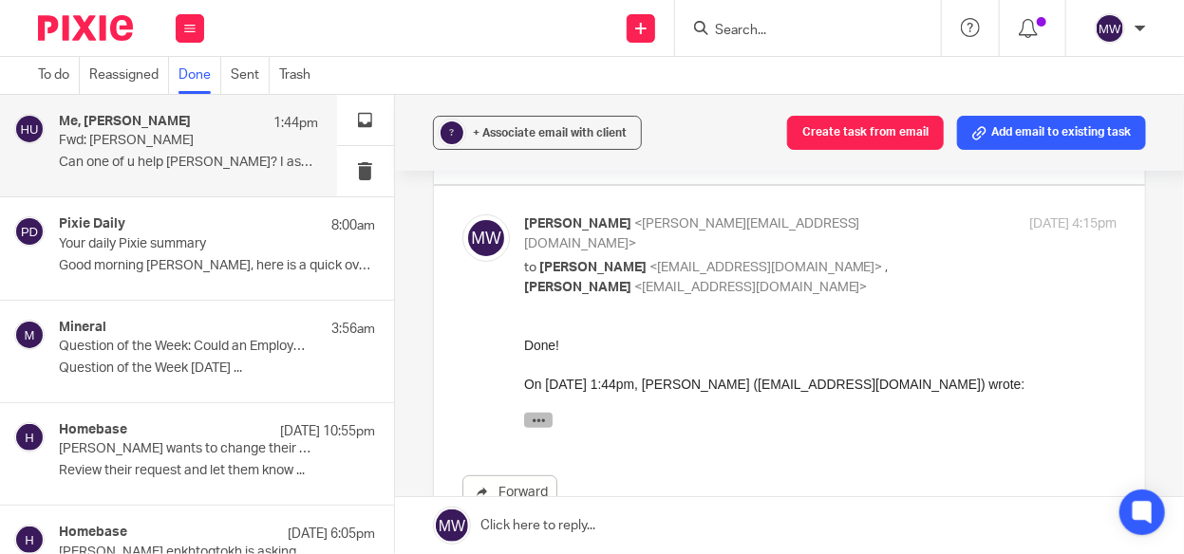
drag, startPoint x: 543, startPoint y: 418, endPoint x: 606, endPoint y: 390, distance: 69.3
click at [542, 418] on icon "button" at bounding box center [538, 420] width 14 height 14
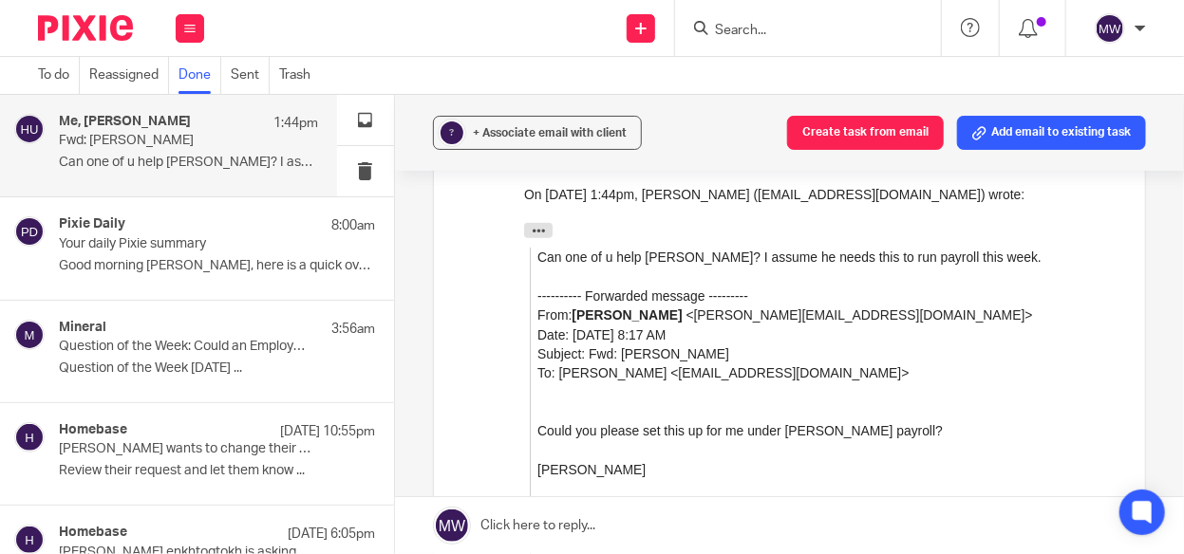
scroll to position [0, 0]
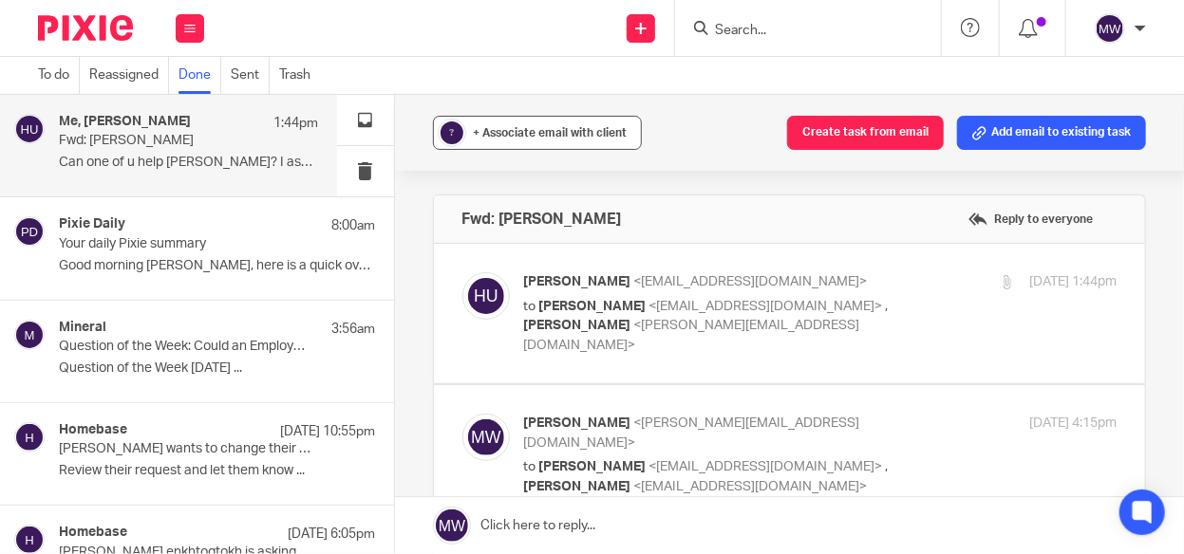
click at [532, 130] on span "+ Associate email with client" at bounding box center [551, 132] width 154 height 11
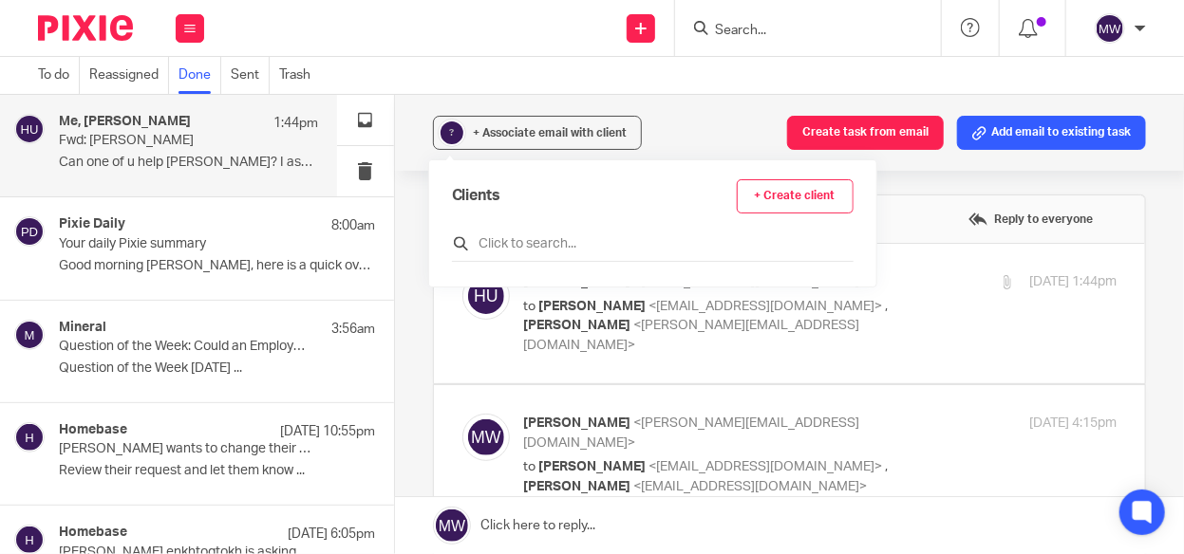
click at [502, 244] on input "text" at bounding box center [652, 243] width 401 height 19
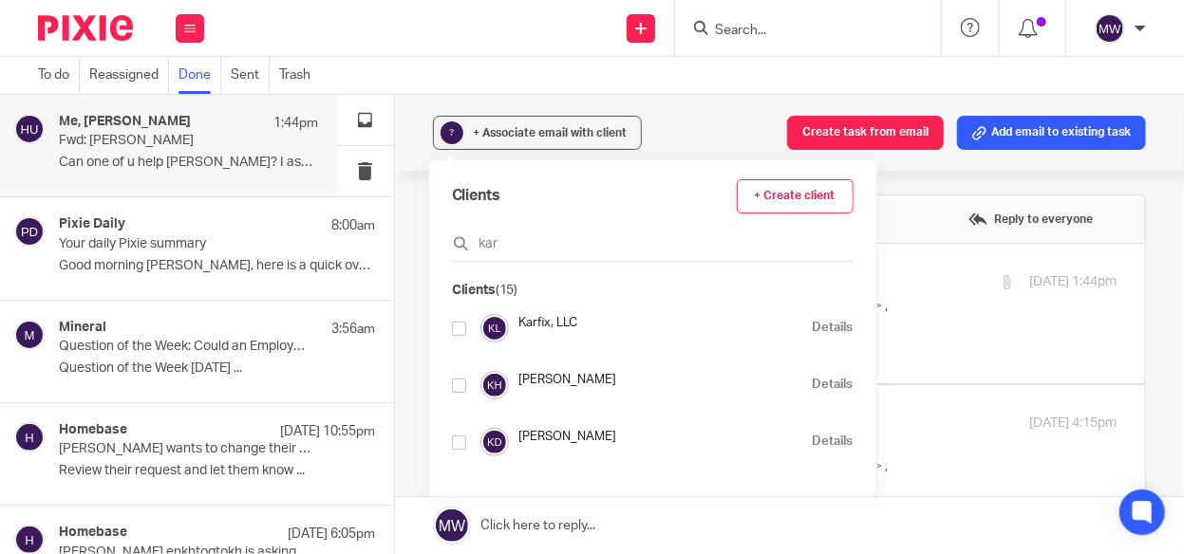
type input "kar"
click at [460, 318] on div at bounding box center [459, 328] width 14 height 22
click at [455, 327] on input "checkbox" at bounding box center [459, 329] width 14 height 14
checkbox input "true"
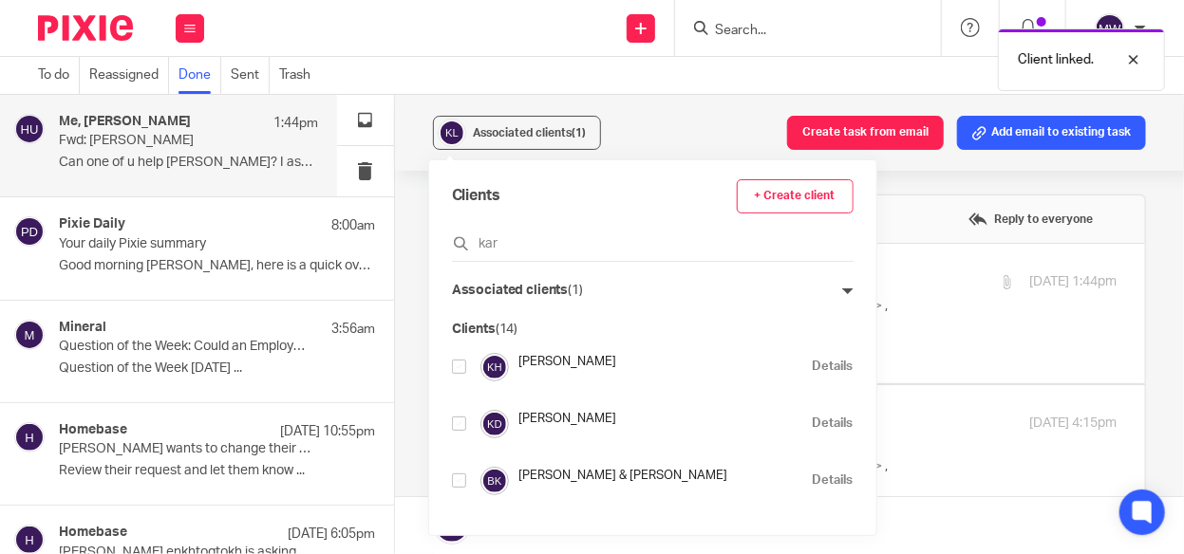
click at [702, 123] on div "Associated clients (1) Create task from email Add email to existing task" at bounding box center [789, 133] width 789 height 76
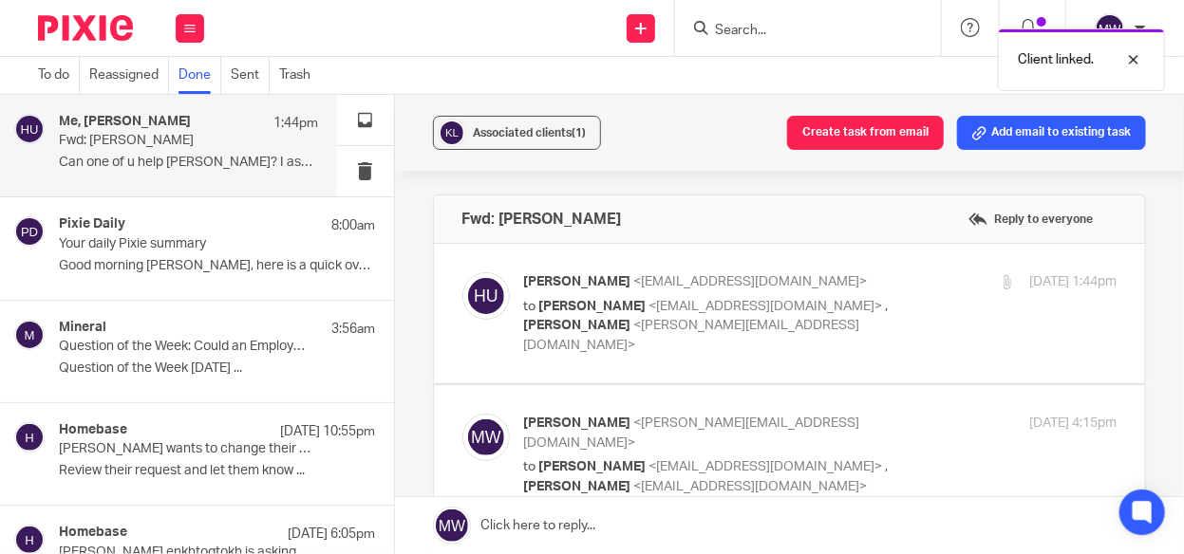
click at [772, 21] on div "Client linked." at bounding box center [878, 55] width 573 height 72
click at [772, 24] on input "Search" at bounding box center [798, 31] width 171 height 17
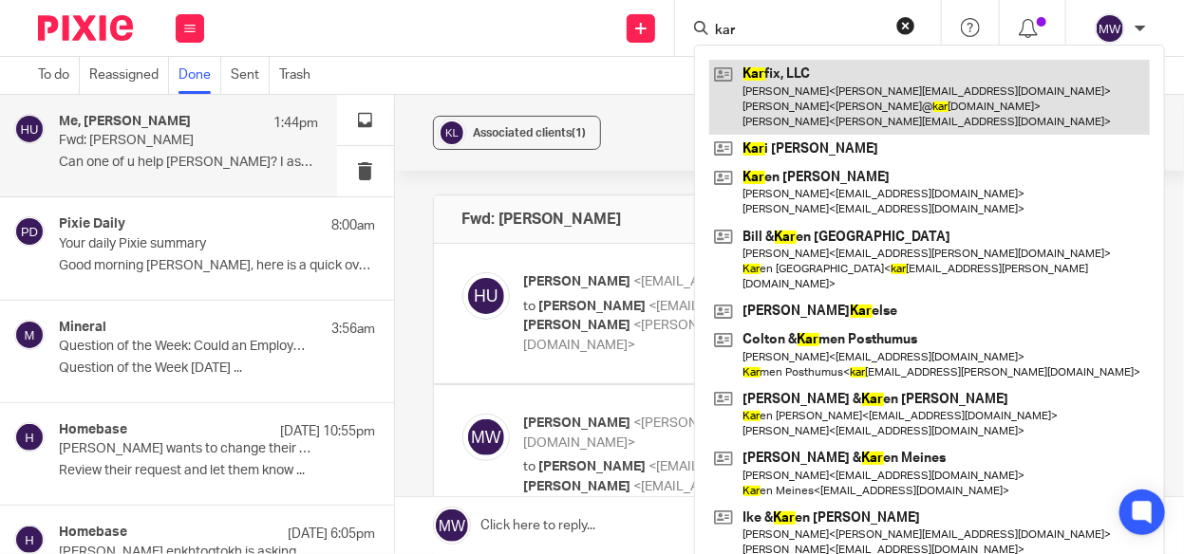
type input "kar"
click at [771, 70] on link at bounding box center [929, 97] width 440 height 75
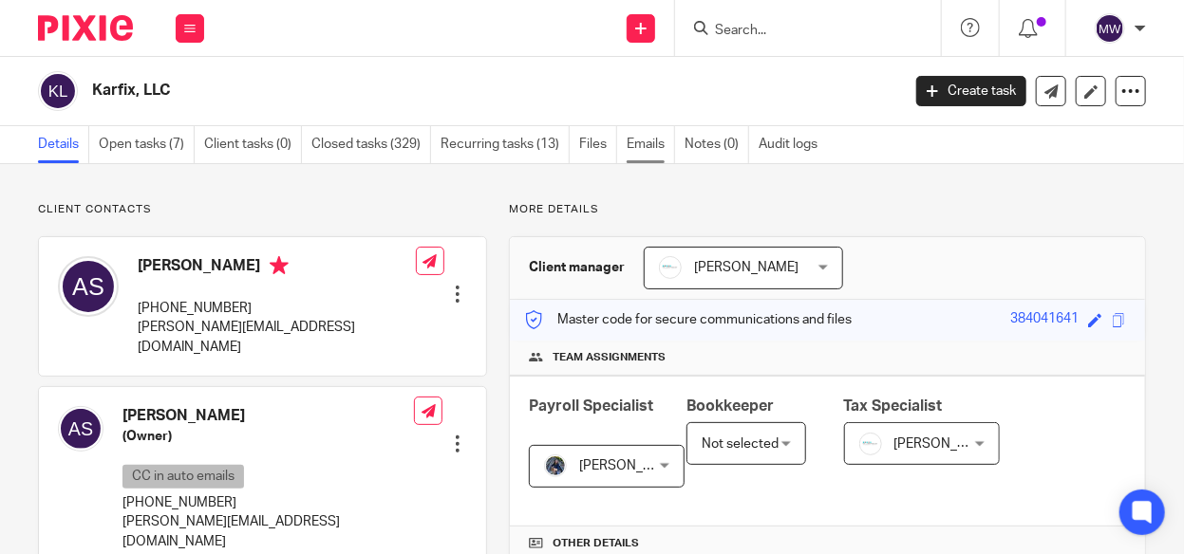
click at [662, 146] on link "Emails" at bounding box center [650, 144] width 48 height 37
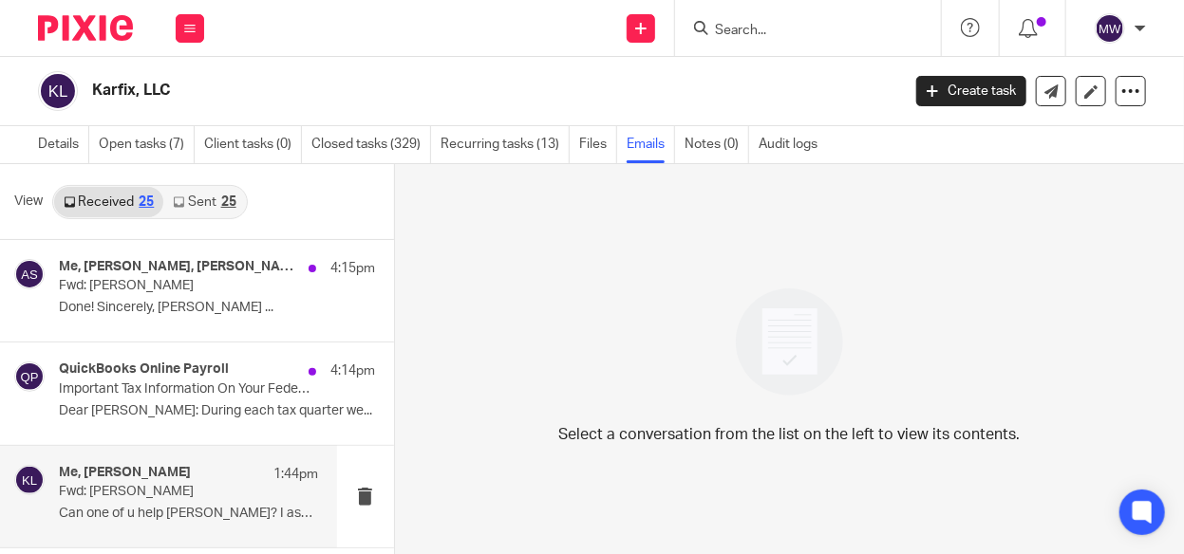
click at [270, 512] on p "Can one of u help [PERSON_NAME]? I assume he needs this..." at bounding box center [188, 514] width 259 height 16
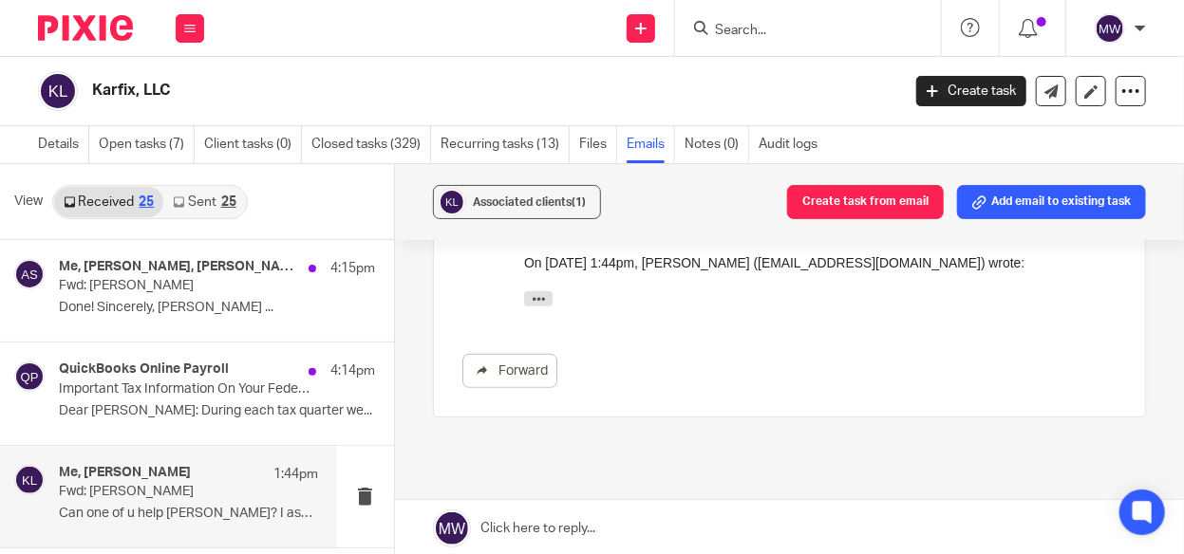
scroll to position [361, 0]
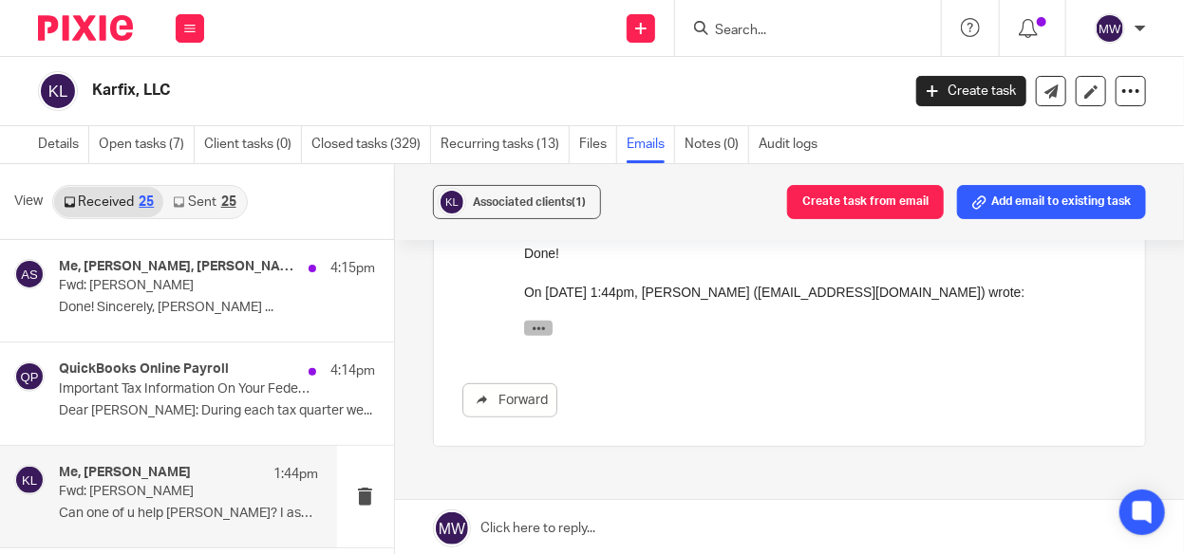
click at [548, 330] on button "button" at bounding box center [537, 327] width 28 height 15
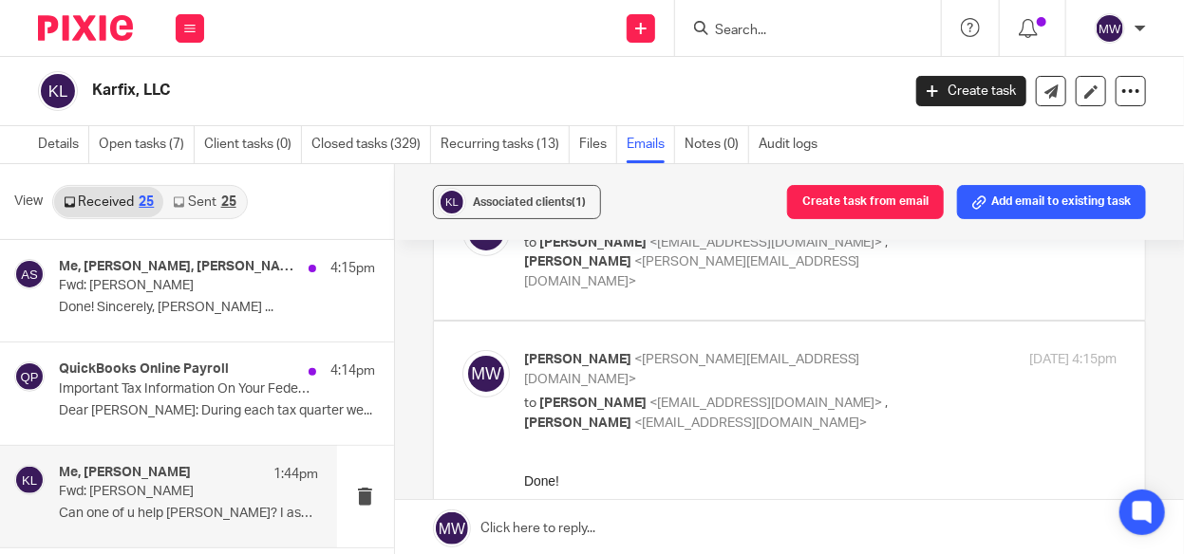
scroll to position [0, 0]
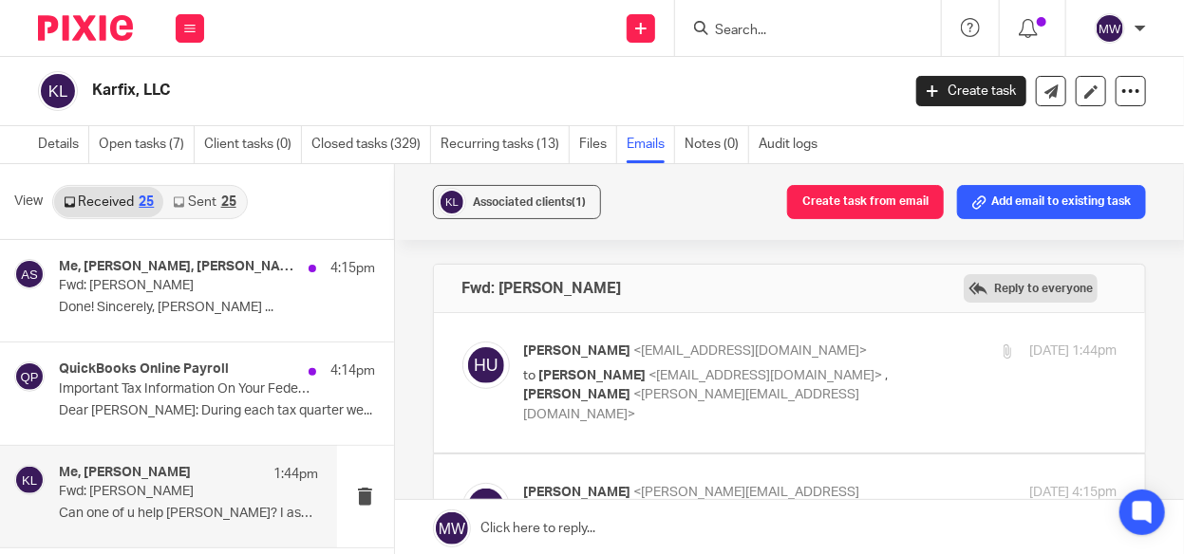
click at [1012, 289] on label "Reply to everyone" at bounding box center [1030, 288] width 134 height 28
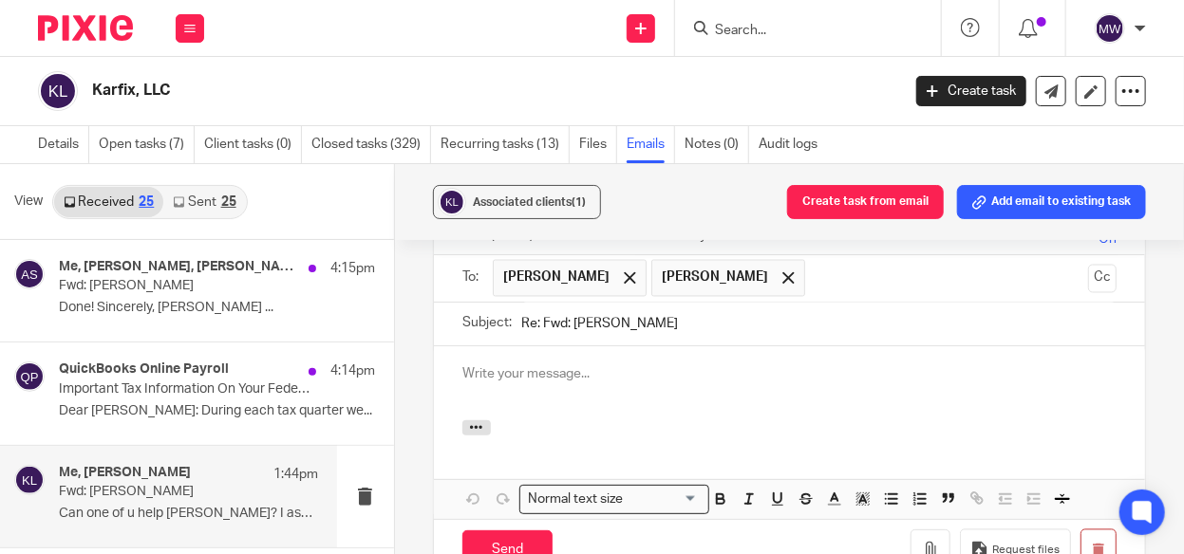
scroll to position [1311, 0]
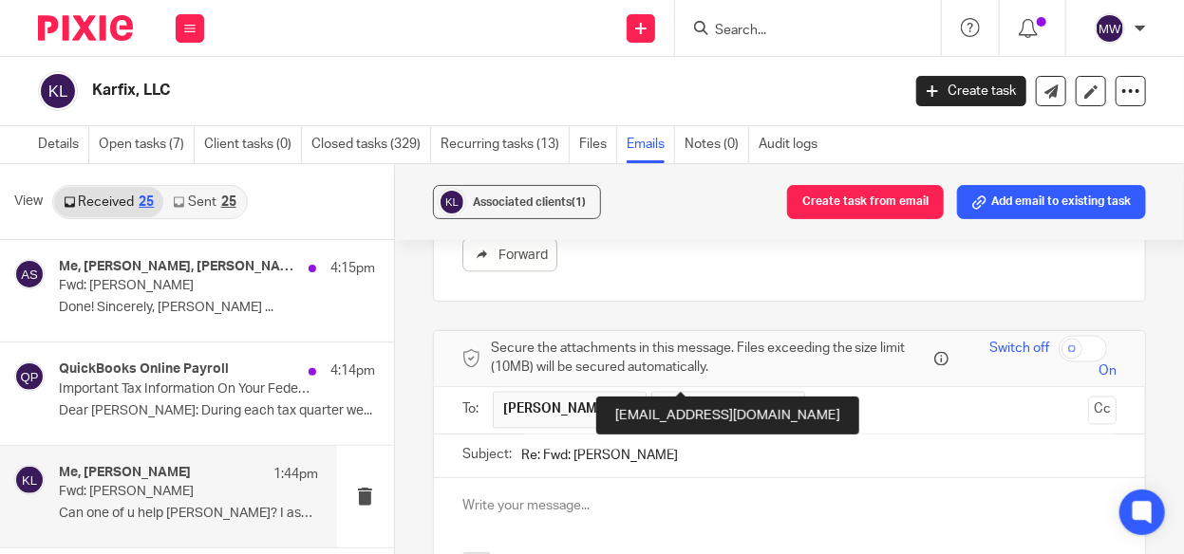
click at [782, 404] on span at bounding box center [788, 410] width 12 height 12
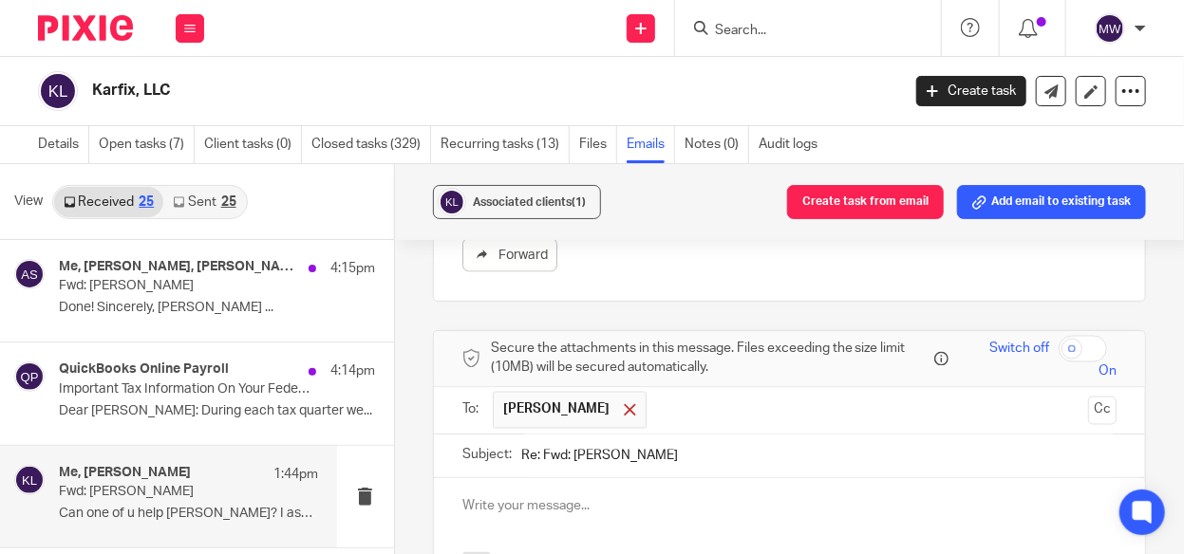
click at [624, 404] on span at bounding box center [630, 410] width 12 height 12
click at [590, 398] on input "text" at bounding box center [788, 409] width 583 height 22
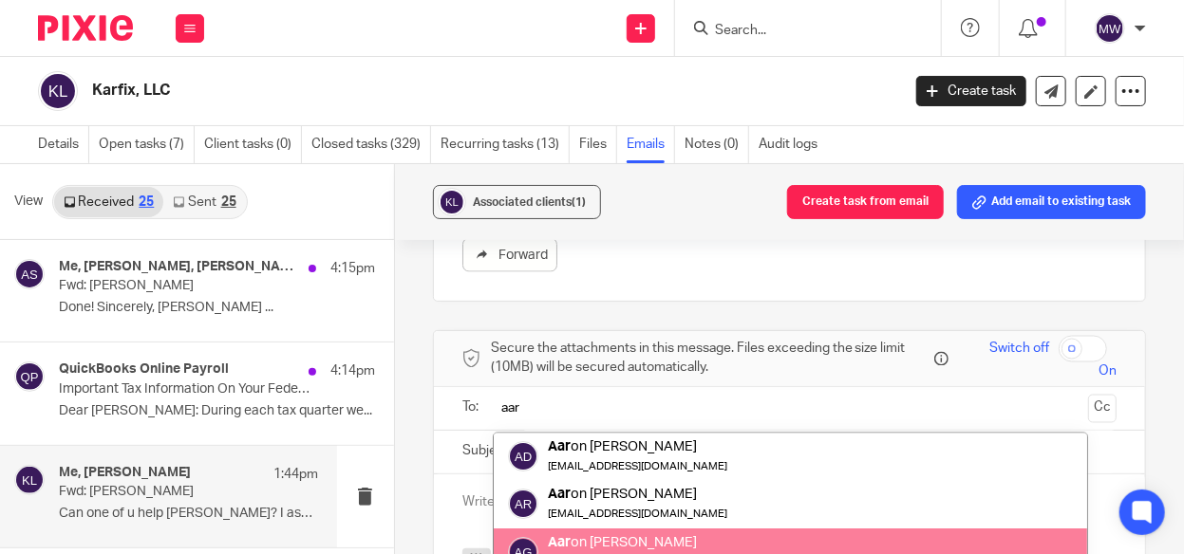
scroll to position [73, 0]
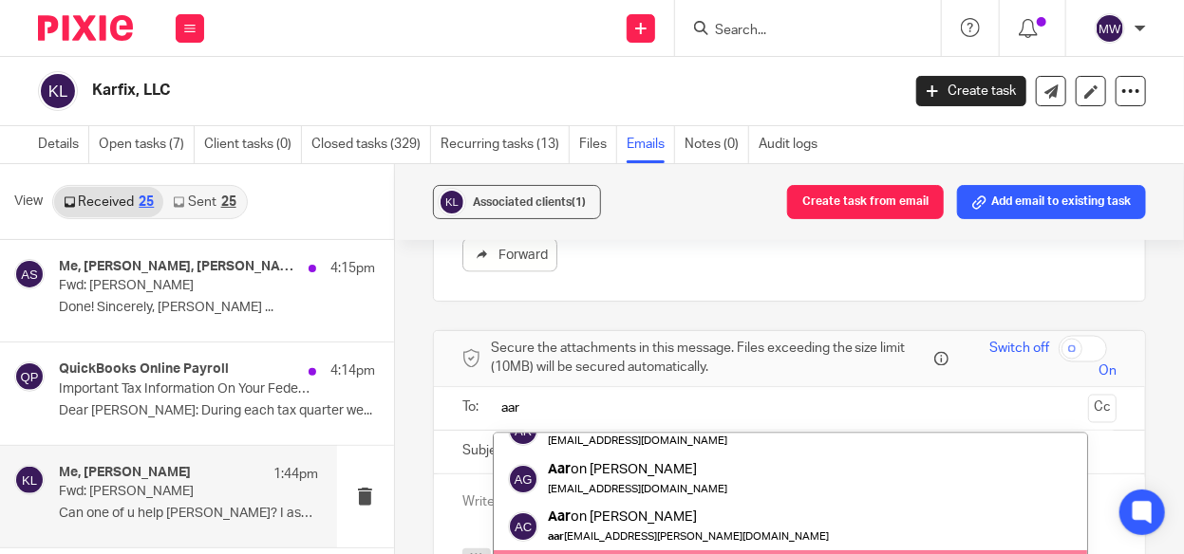
type input "aar"
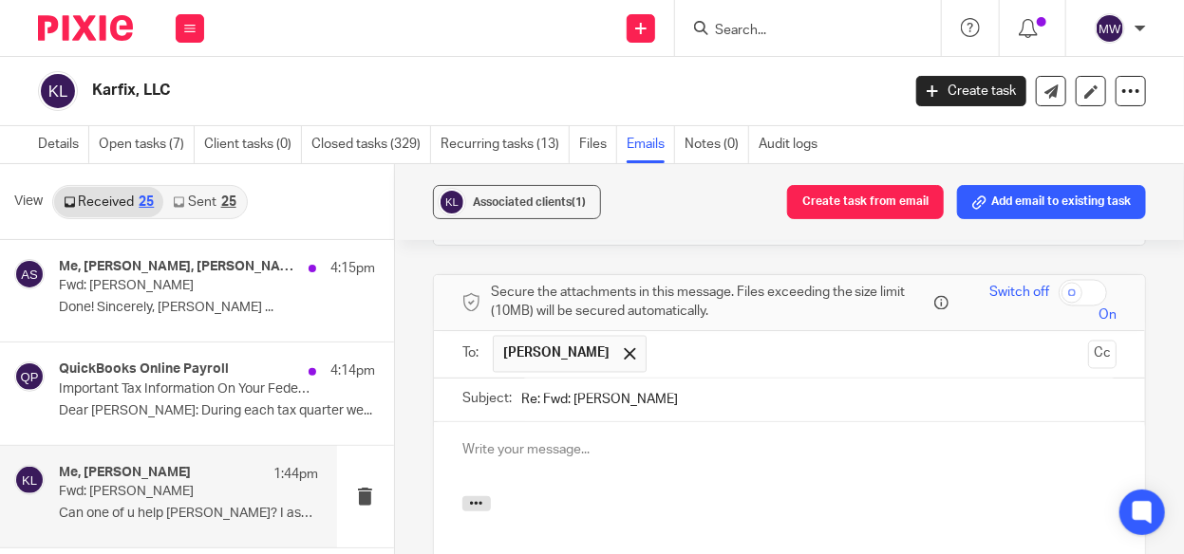
scroll to position [1406, 0]
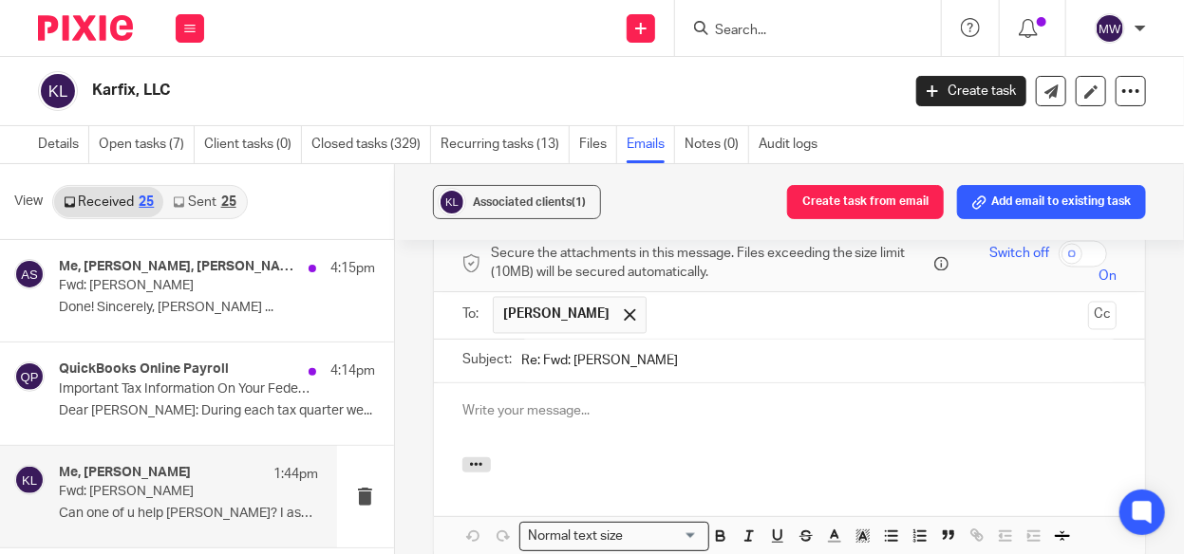
click at [548, 402] on p at bounding box center [789, 411] width 654 height 19
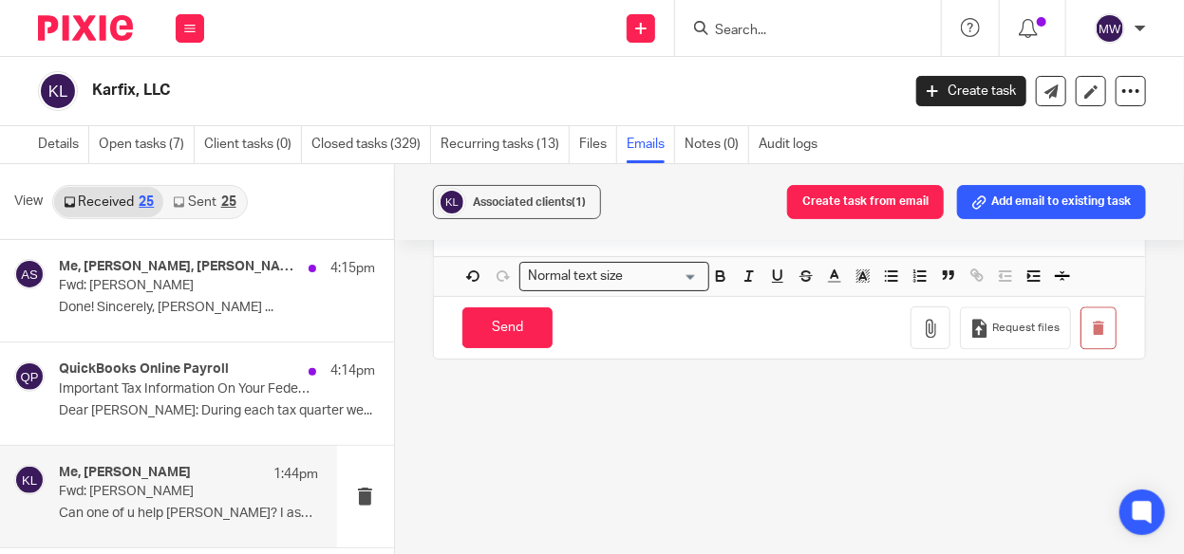
scroll to position [1706, 0]
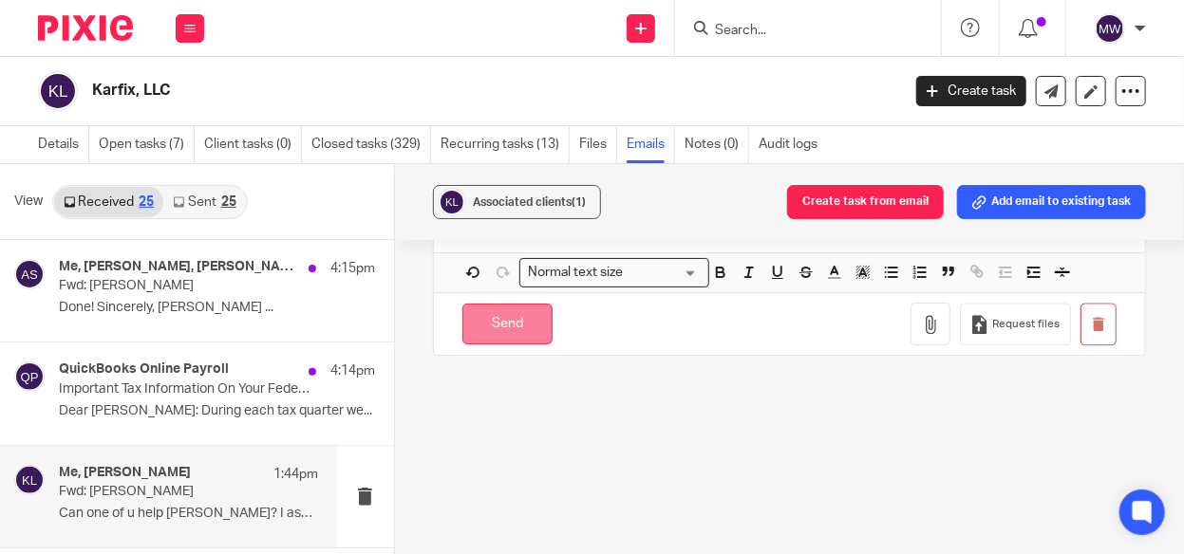
click at [513, 304] on input "Send" at bounding box center [507, 324] width 90 height 41
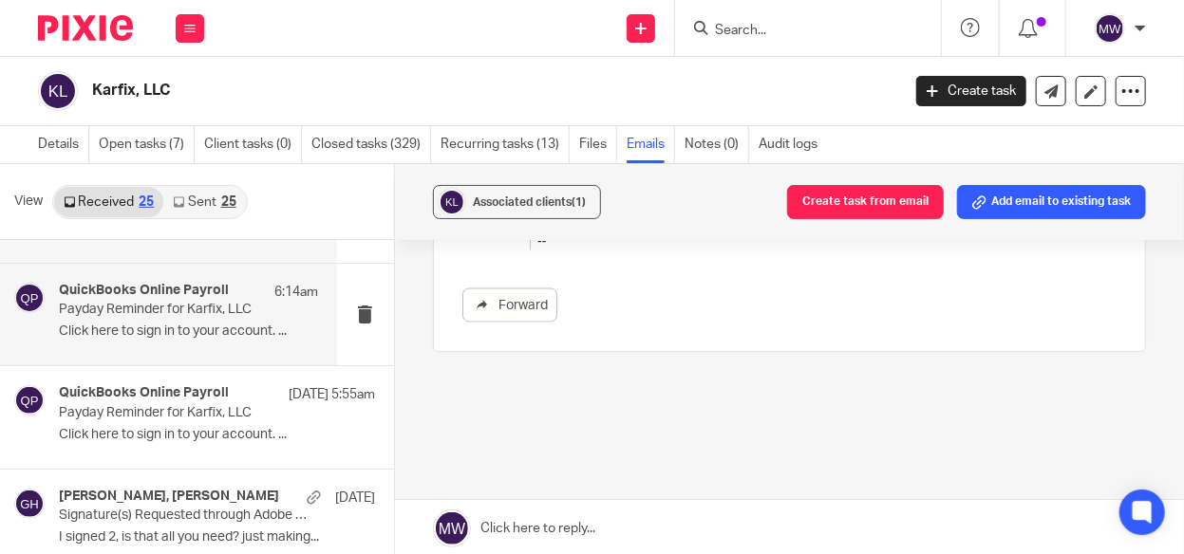
scroll to position [0, 0]
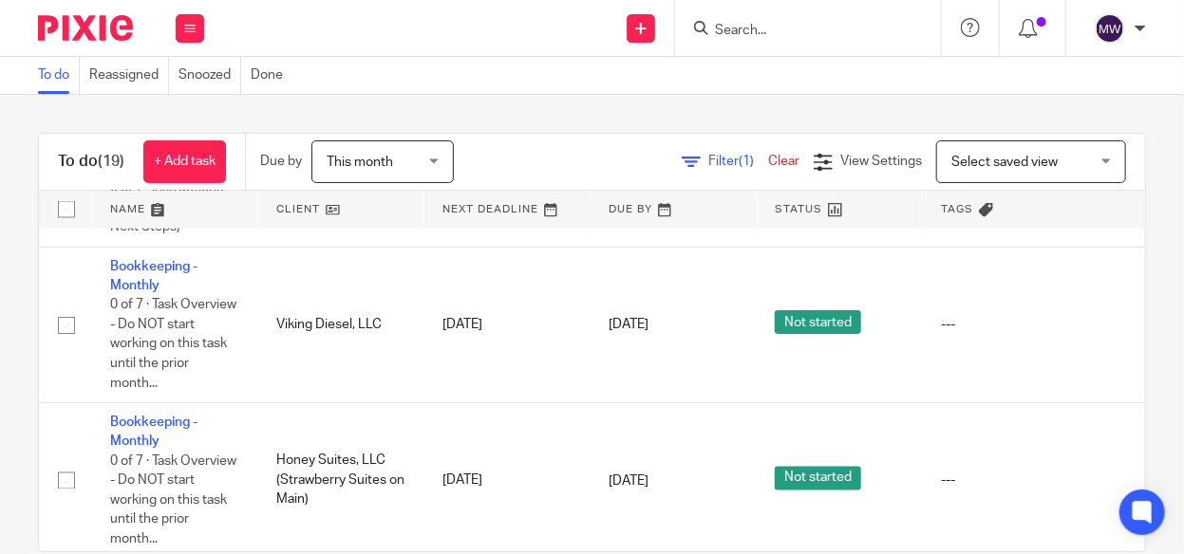
scroll to position [1329, 0]
